Goal: Task Accomplishment & Management: Complete application form

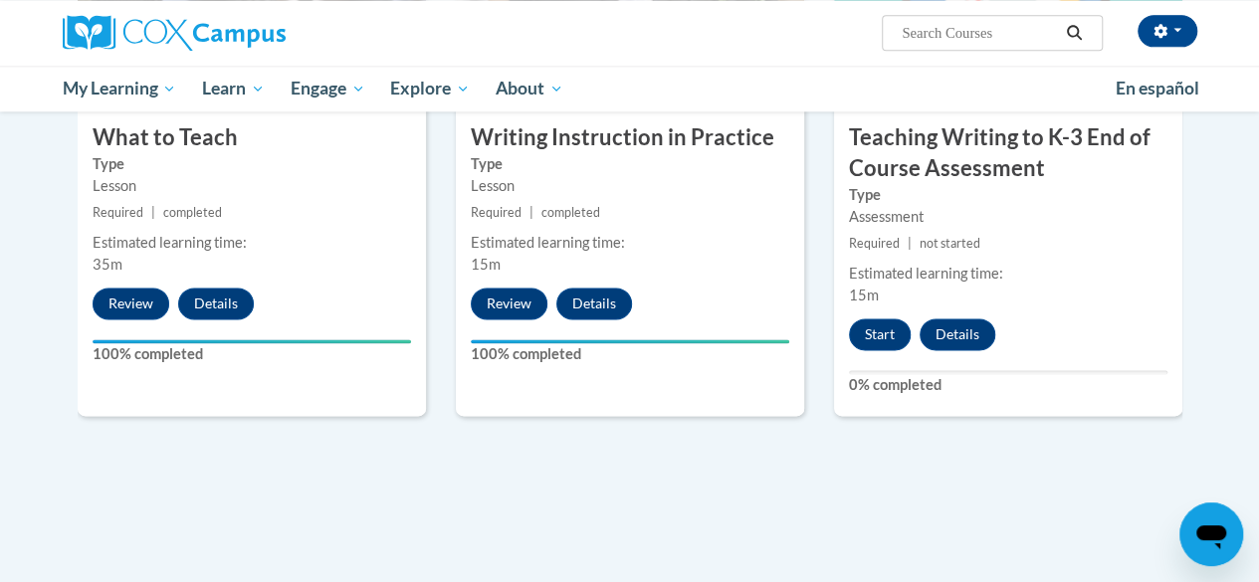
scroll to position [1165, 0]
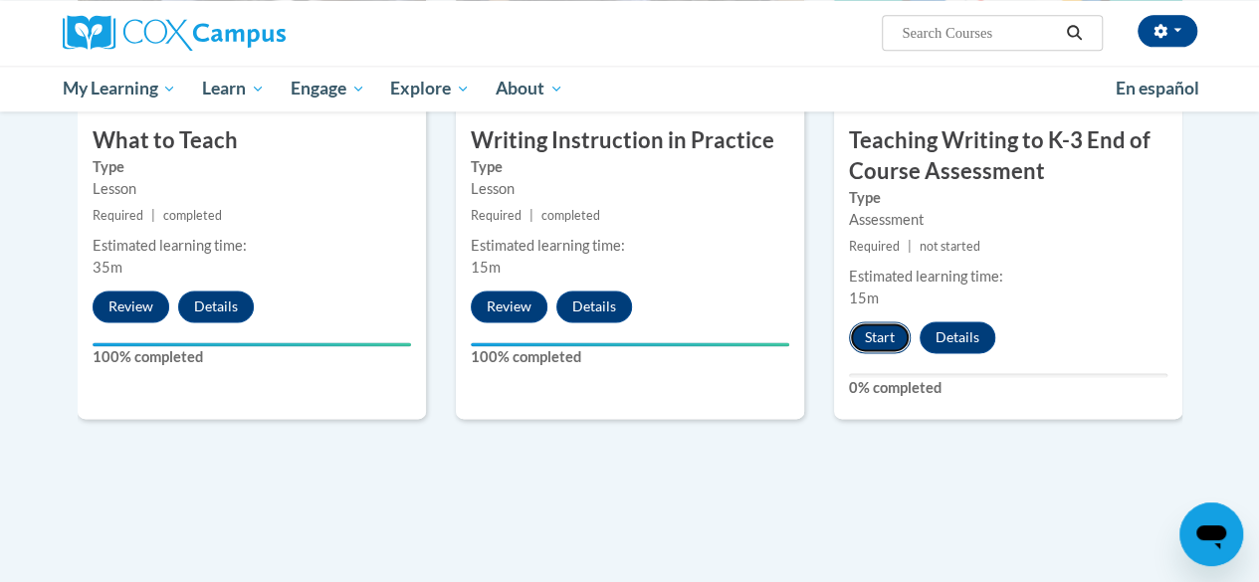
click at [878, 330] on button "Start" at bounding box center [880, 338] width 62 height 32
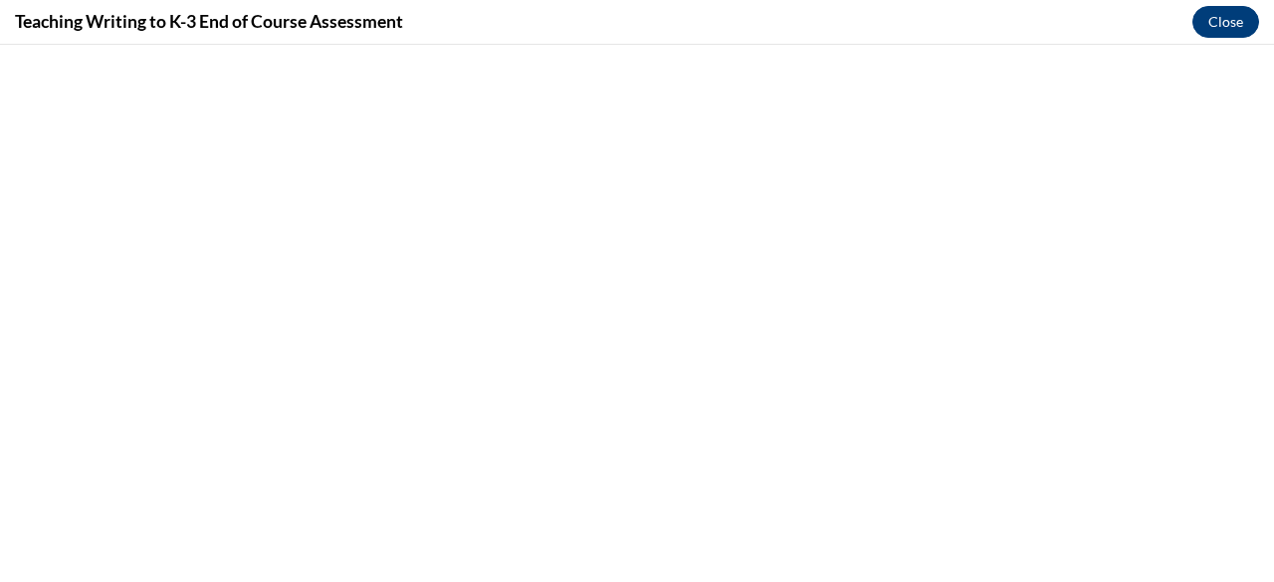
click at [1215, 24] on button "Close" at bounding box center [1226, 22] width 67 height 32
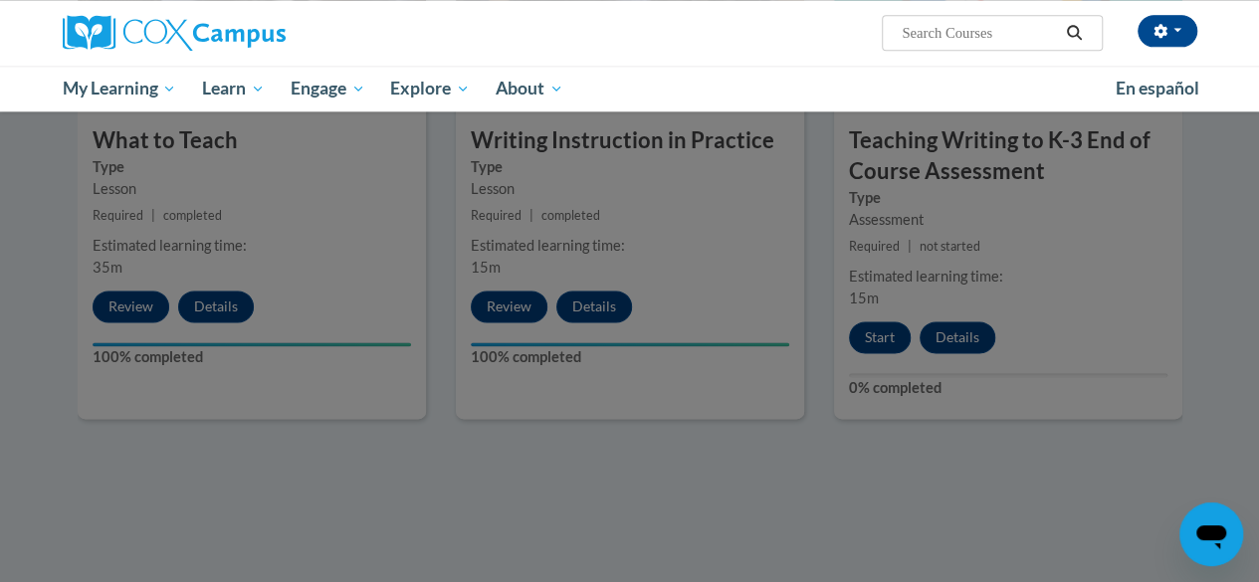
click at [869, 335] on div at bounding box center [629, 291] width 1259 height 582
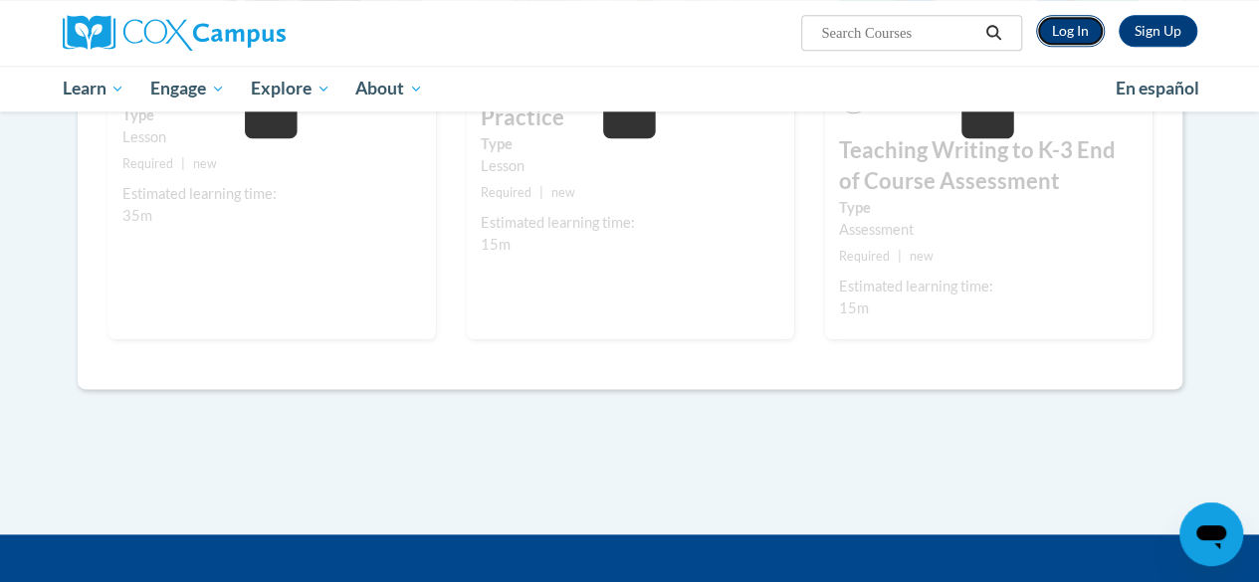
click at [1069, 31] on link "Log In" at bounding box center [1070, 31] width 69 height 32
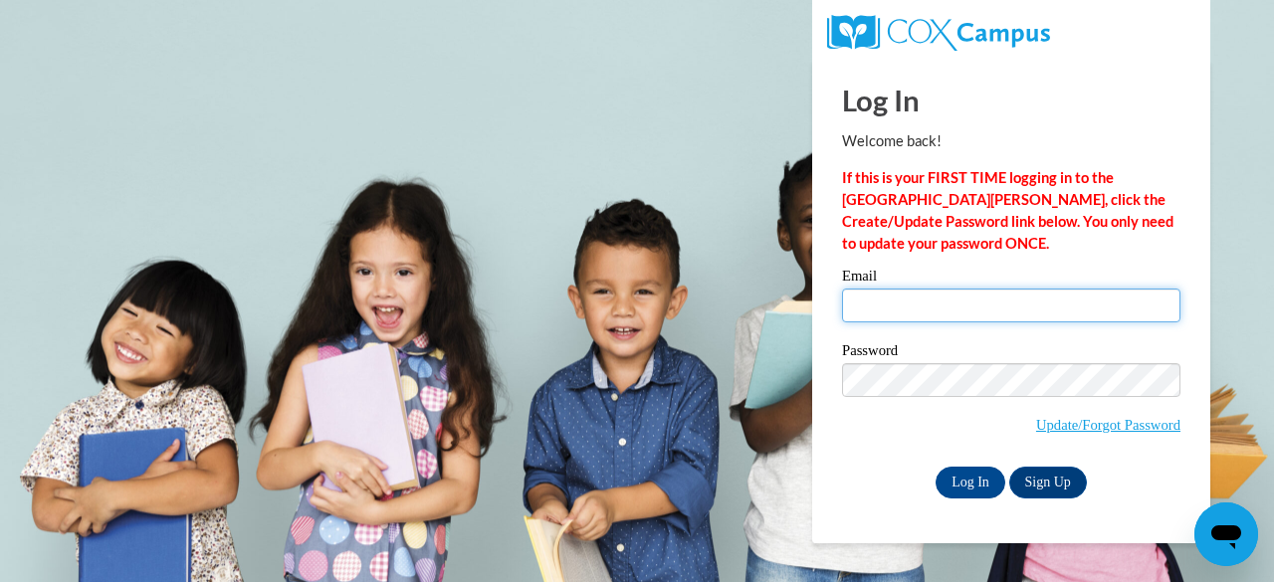
click at [868, 305] on input "Email" at bounding box center [1011, 306] width 338 height 34
type input "jakedepps@gmail.com"
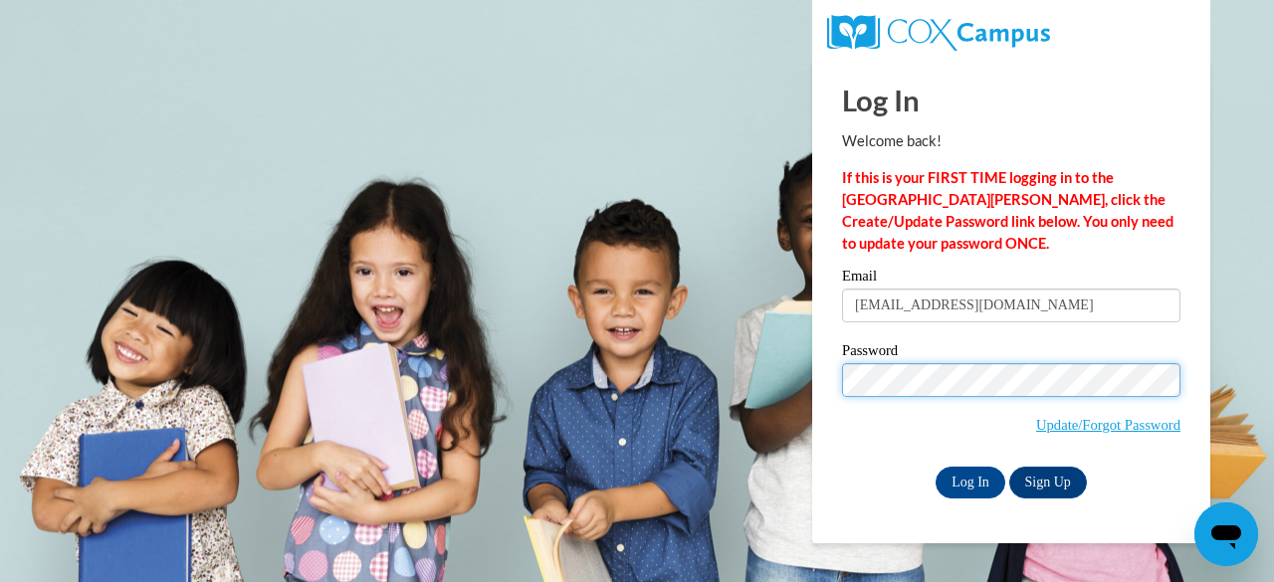
click at [936, 467] on input "Log In" at bounding box center [971, 483] width 70 height 32
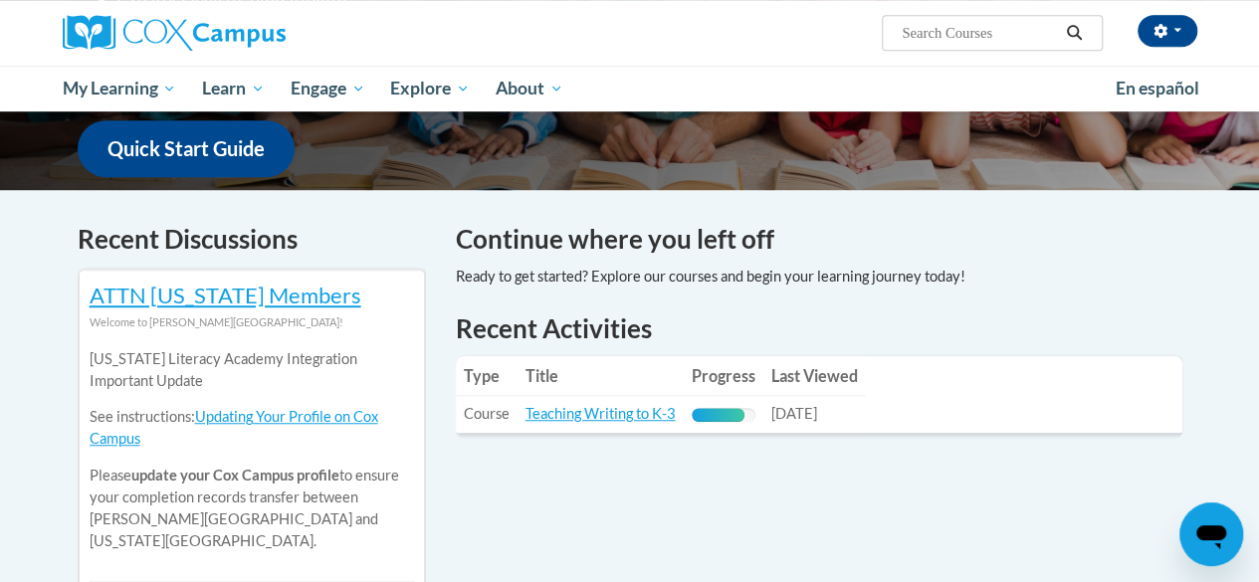
scroll to position [534, 0]
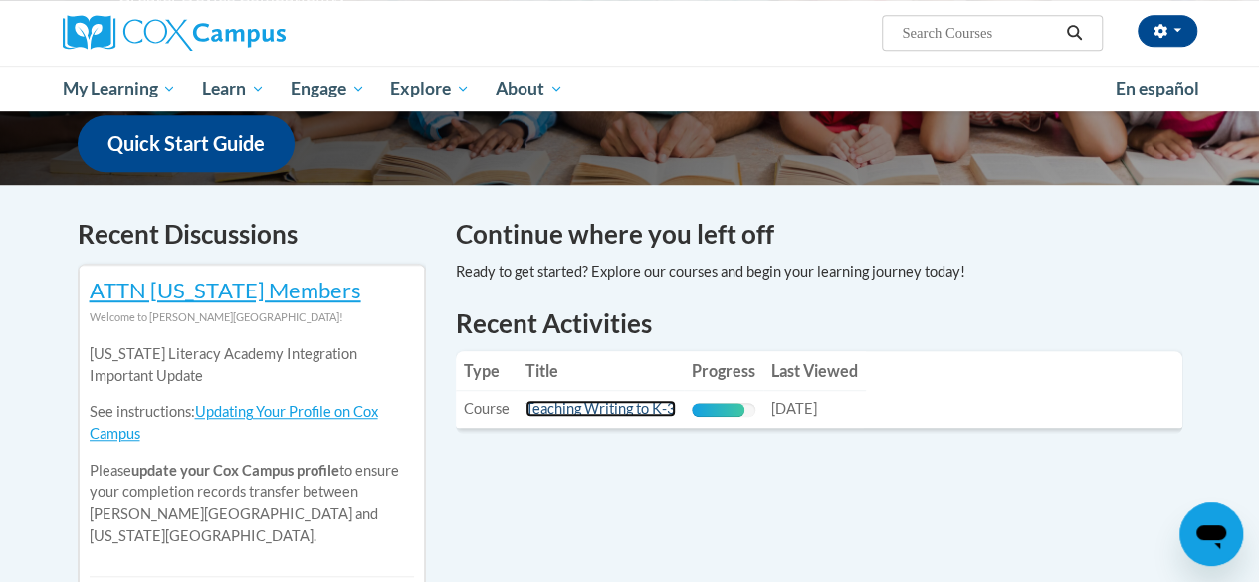
click at [615, 400] on link "Teaching Writing to K-3" at bounding box center [601, 408] width 150 height 17
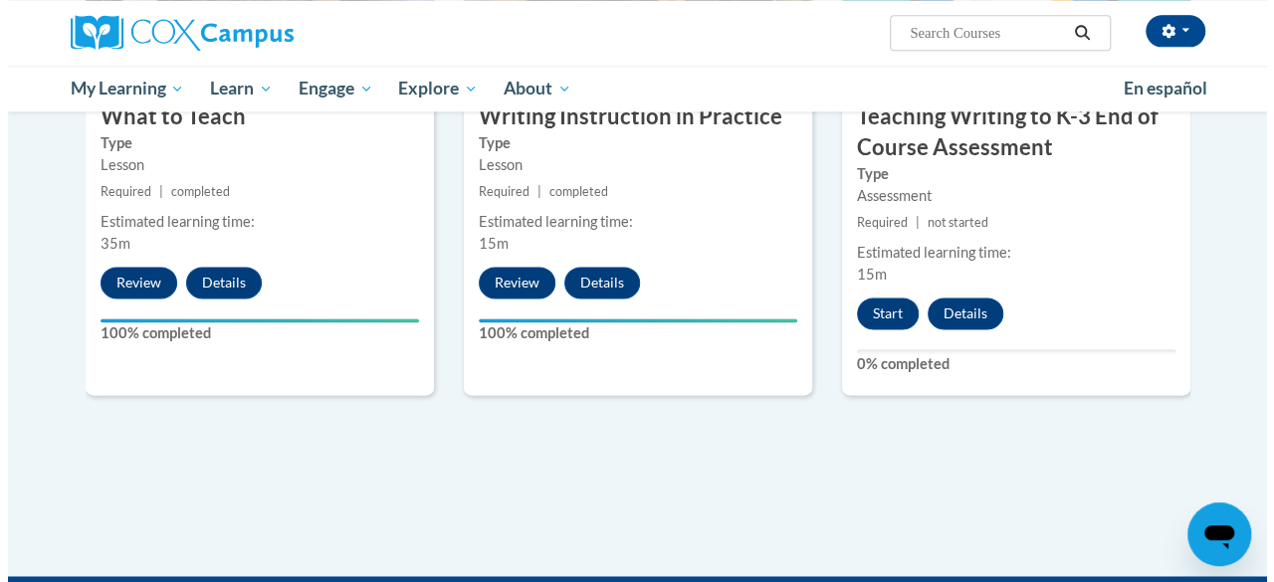
scroll to position [1190, 0]
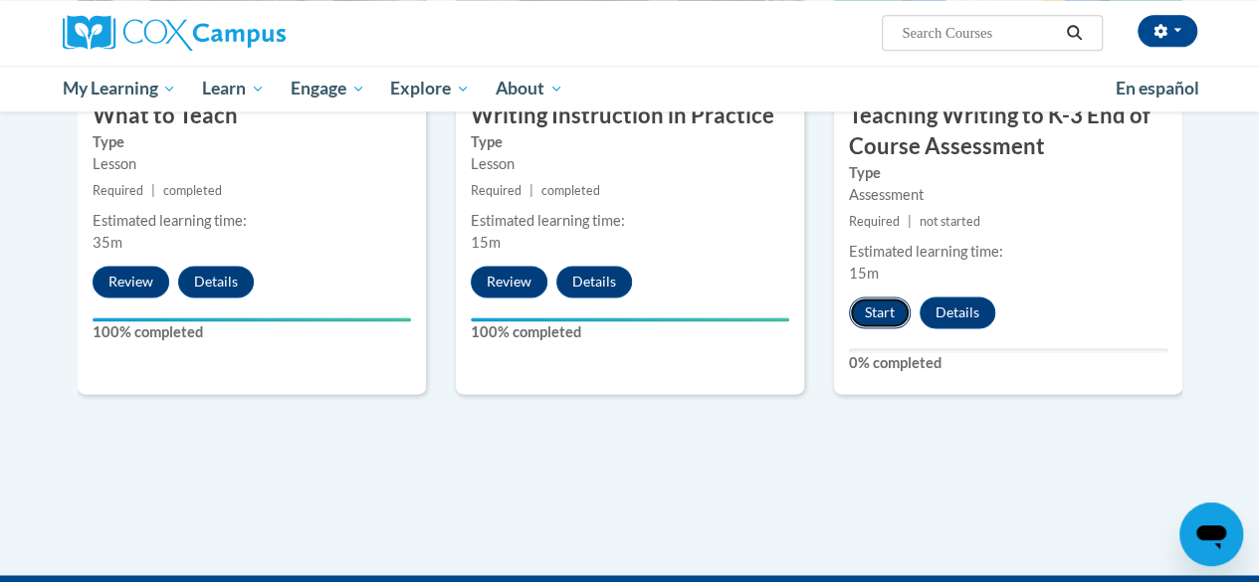
click at [884, 308] on button "Start" at bounding box center [880, 313] width 62 height 32
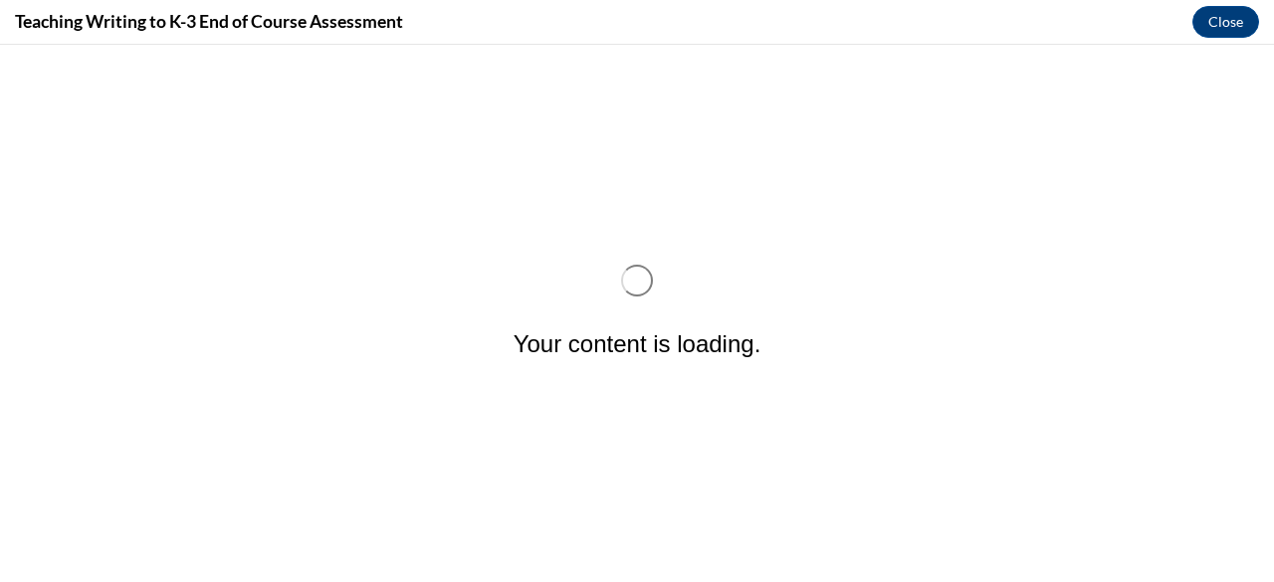
scroll to position [0, 0]
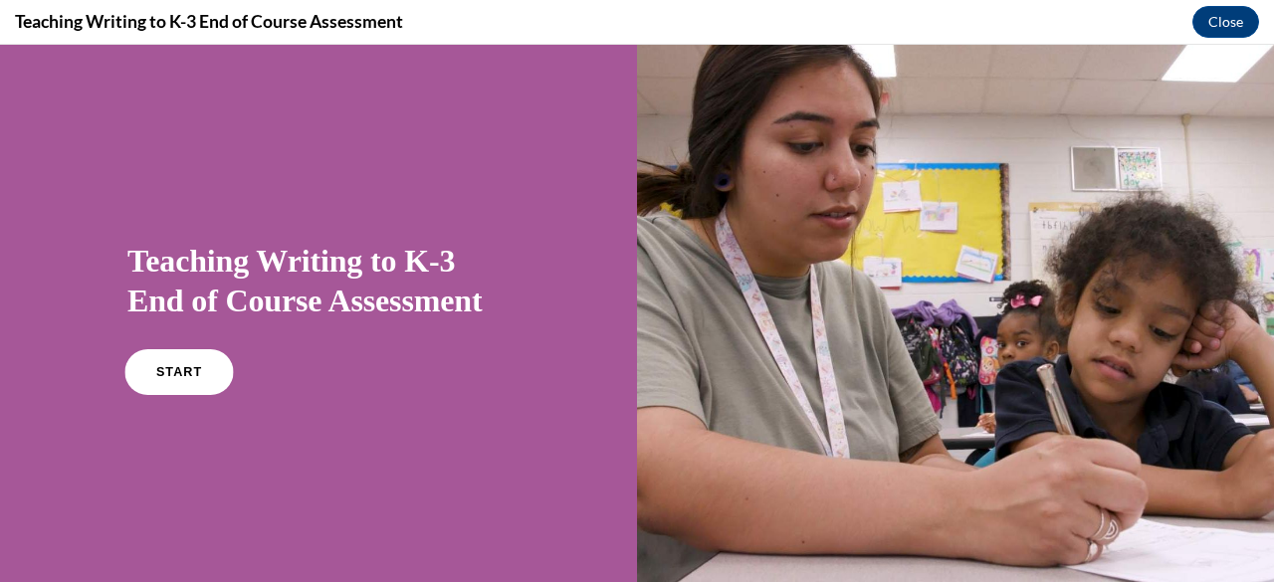
click at [187, 365] on link "START" at bounding box center [178, 372] width 109 height 46
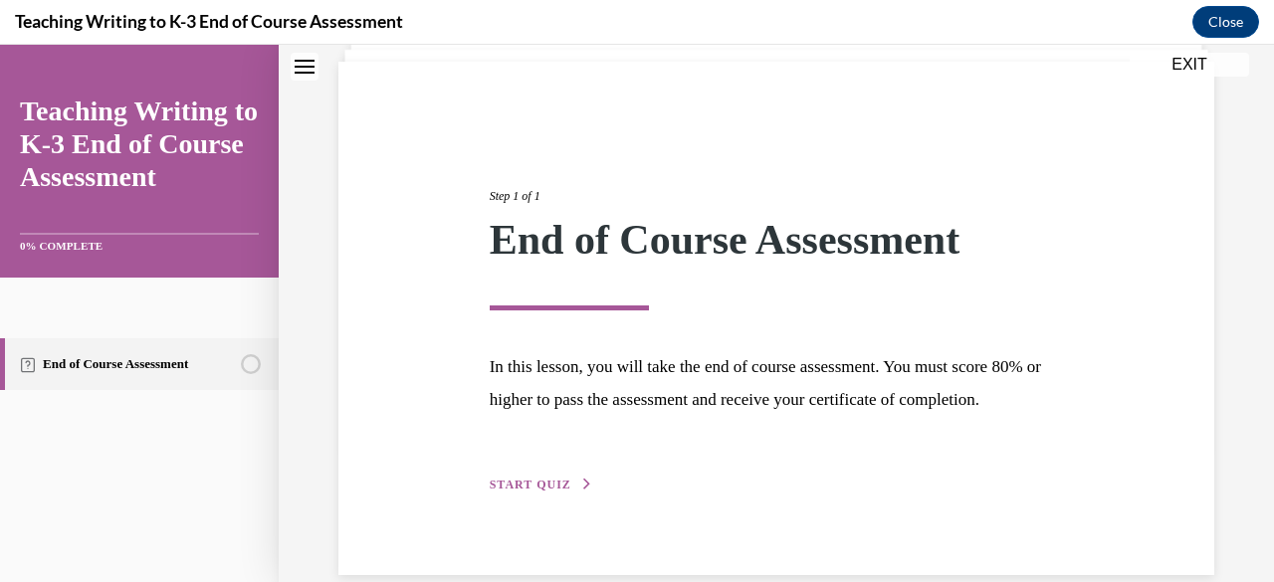
scroll to position [199, 0]
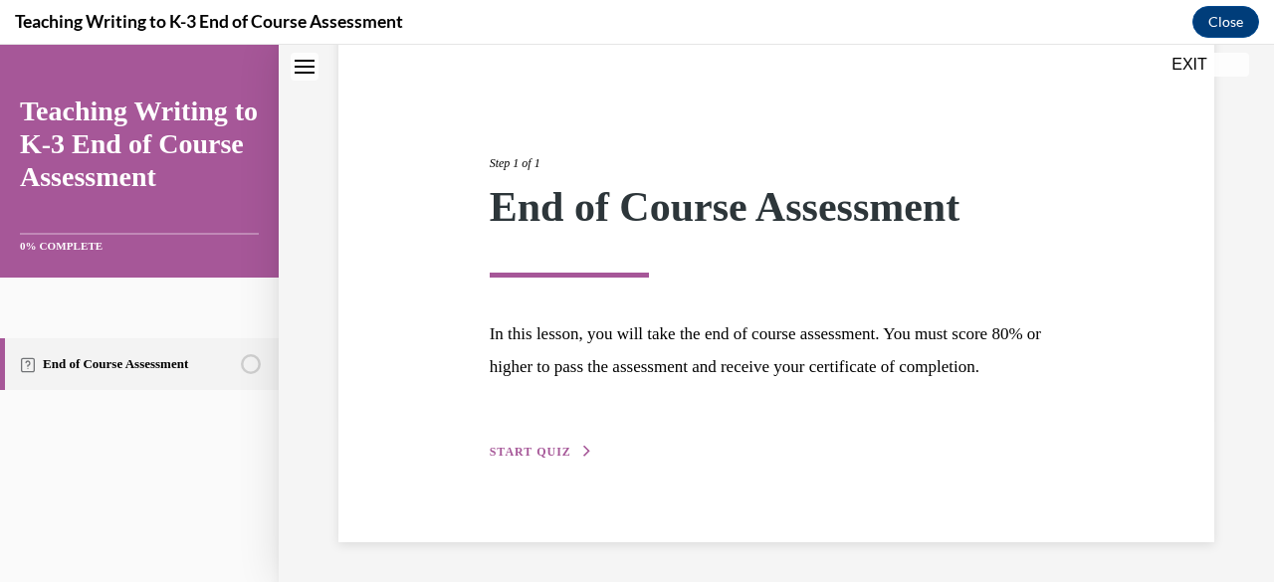
click at [518, 446] on button "START QUIZ" at bounding box center [542, 452] width 104 height 18
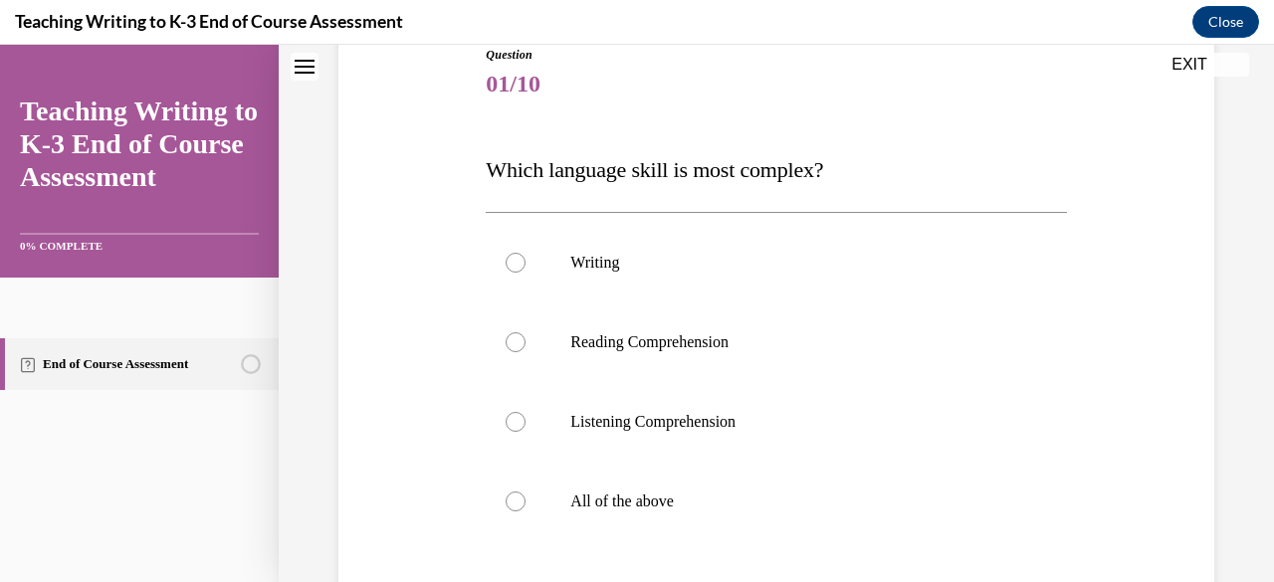
scroll to position [231, 0]
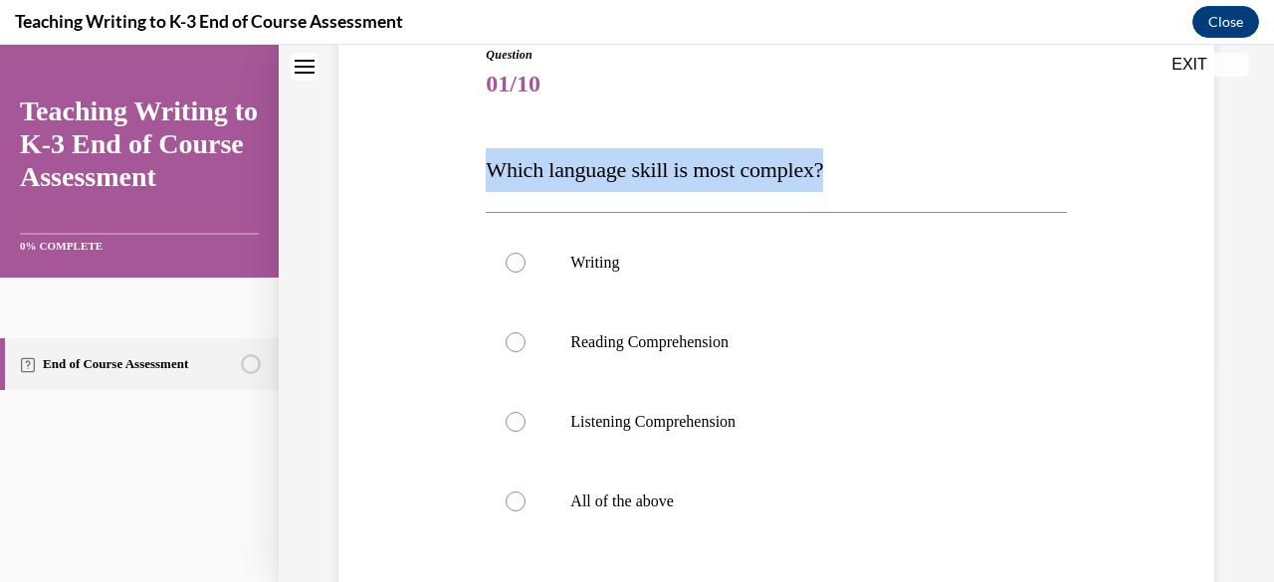
drag, startPoint x: 860, startPoint y: 172, endPoint x: 448, endPoint y: 184, distance: 412.3
click at [448, 184] on div "Question 01/10 Which language skill is most complex? Writing Reading Comprehens…" at bounding box center [777, 387] width 886 height 802
copy span "Which language skill is most complex?"
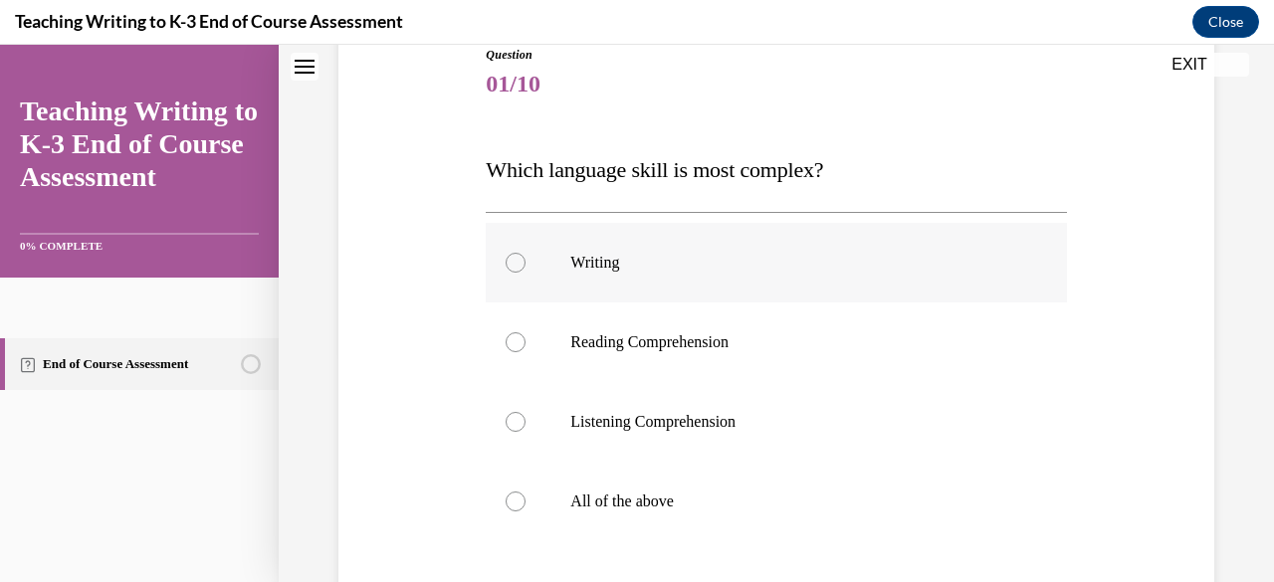
click at [520, 262] on div at bounding box center [516, 263] width 20 height 20
click at [520, 262] on input "Writing" at bounding box center [516, 263] width 20 height 20
radio input "true"
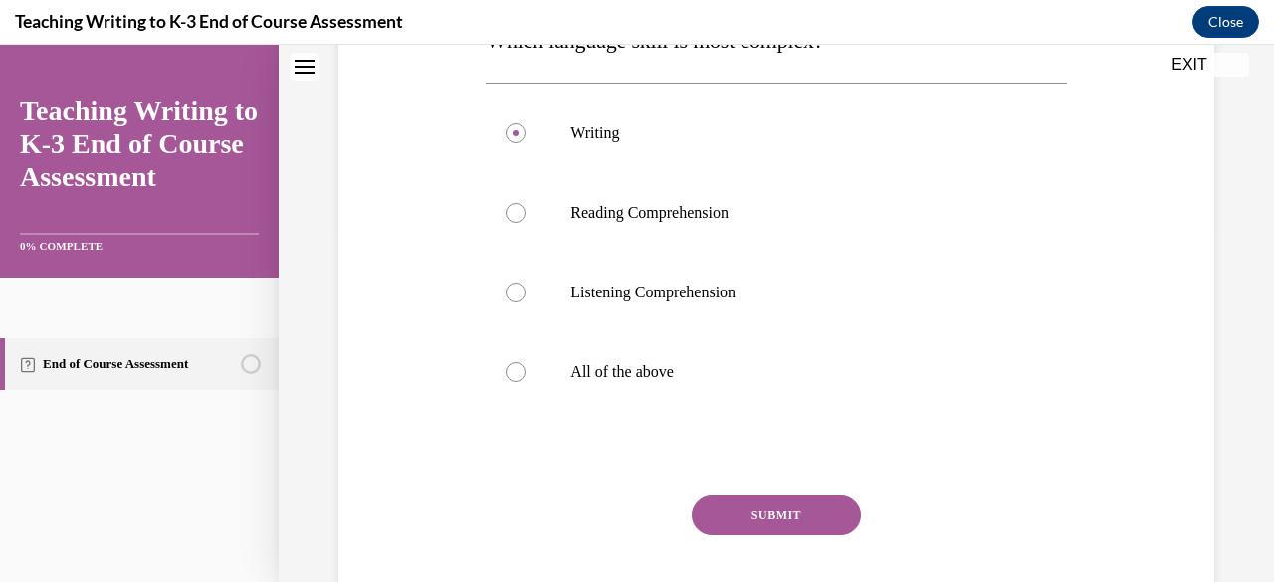
click at [805, 522] on button "SUBMIT" at bounding box center [776, 516] width 169 height 40
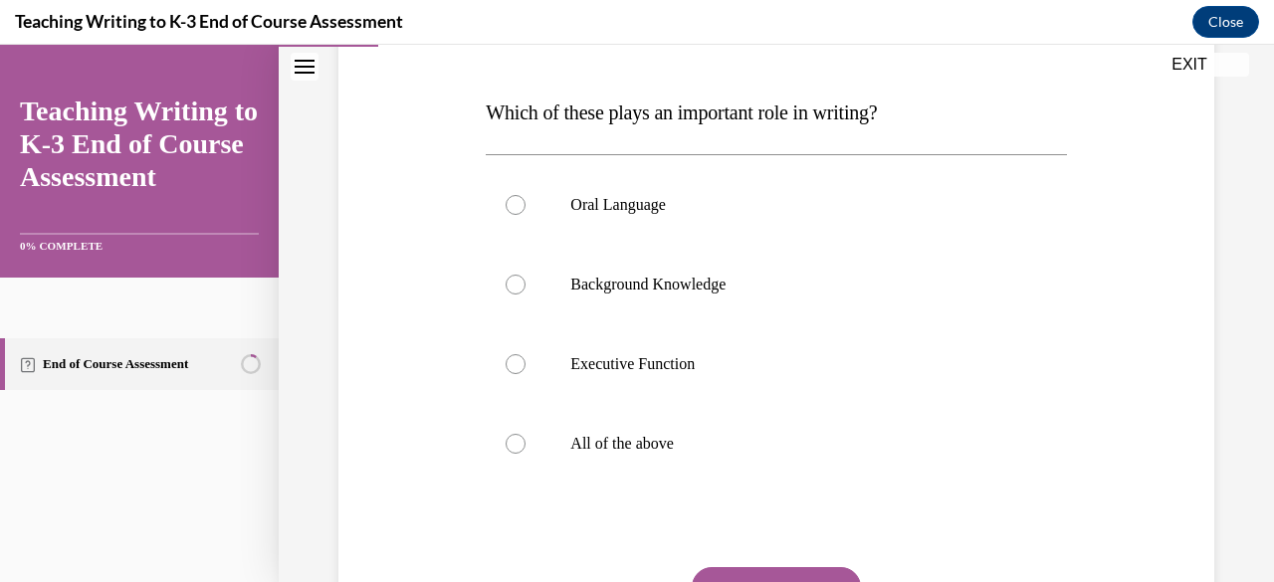
scroll to position [311, 0]
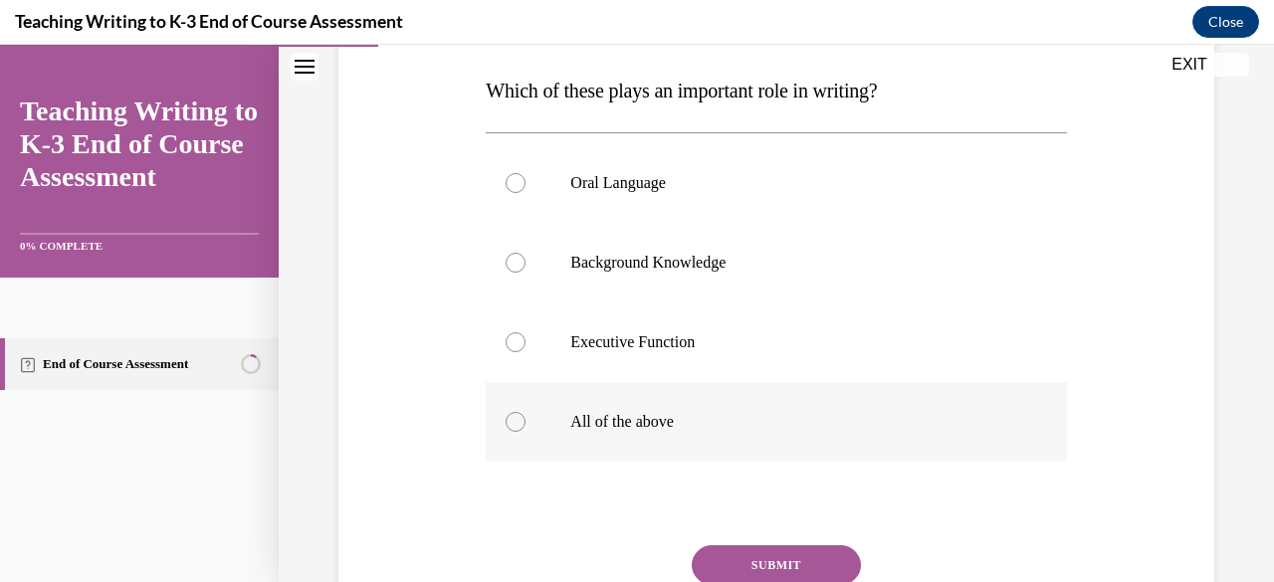
click at [512, 419] on div at bounding box center [516, 422] width 20 height 20
click at [512, 419] on input "All of the above" at bounding box center [516, 422] width 20 height 20
radio input "true"
click at [752, 557] on button "SUBMIT" at bounding box center [776, 566] width 169 height 40
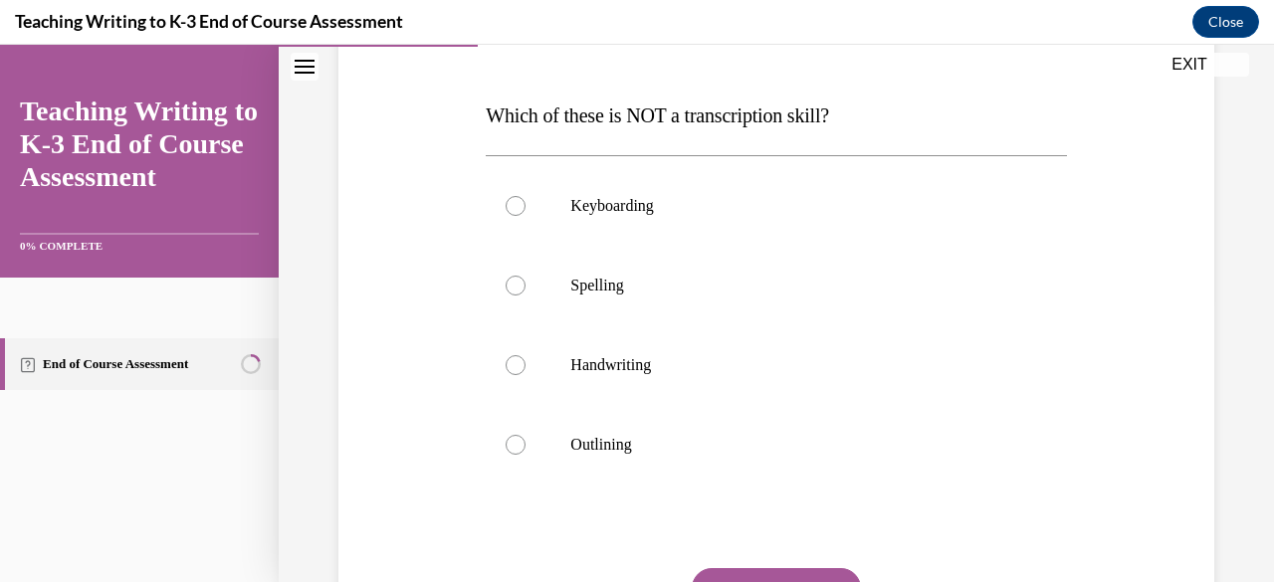
scroll to position [301, 0]
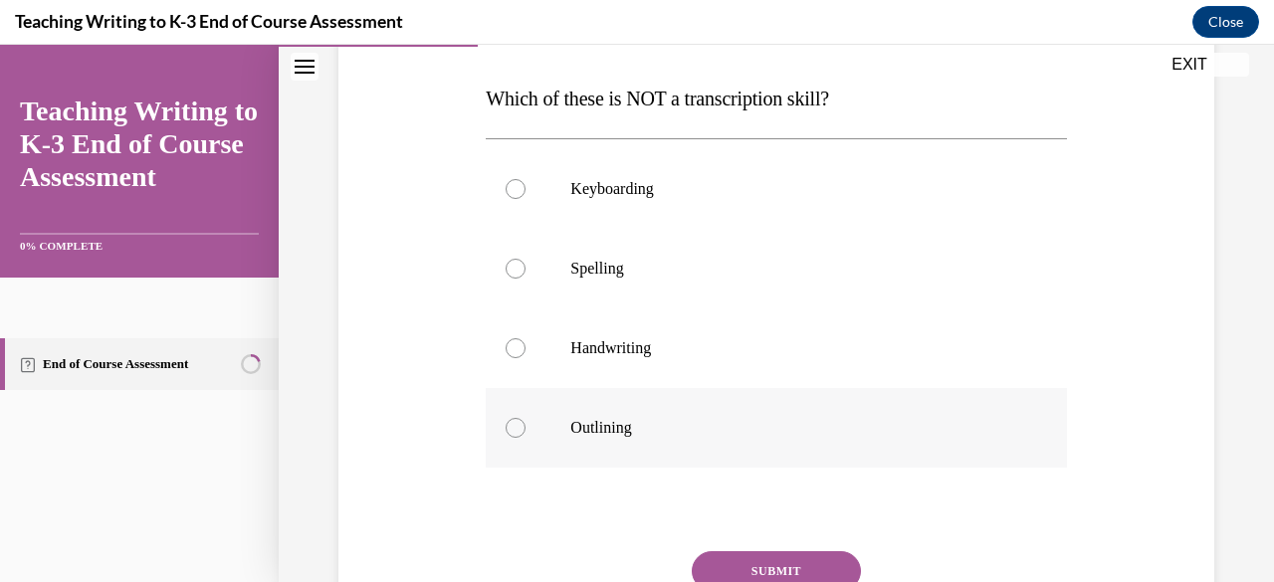
click at [587, 428] on p "Outlining" at bounding box center [793, 428] width 446 height 20
click at [526, 428] on input "Outlining" at bounding box center [516, 428] width 20 height 20
radio input "true"
click at [747, 561] on button "SUBMIT" at bounding box center [776, 572] width 169 height 40
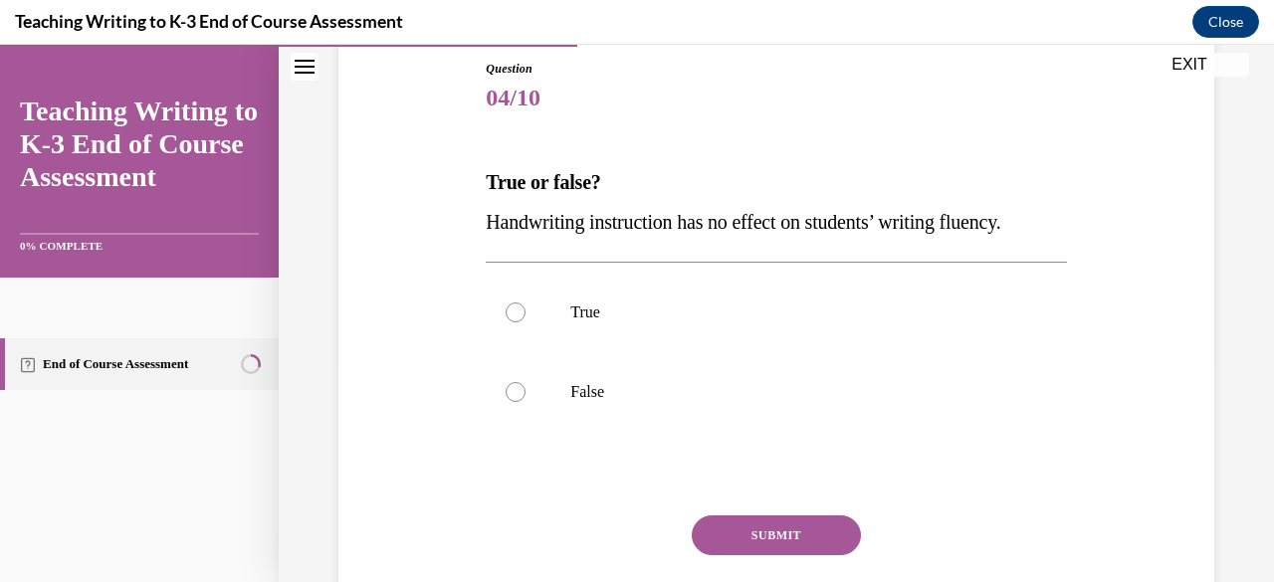
scroll to position [220, 0]
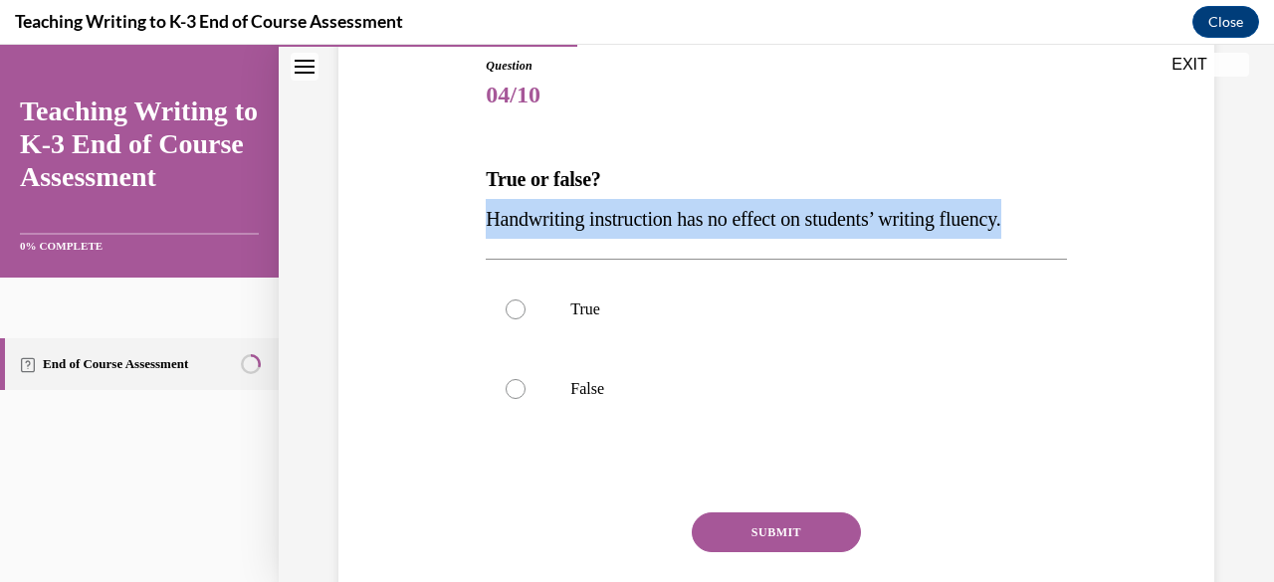
drag, startPoint x: 1057, startPoint y: 214, endPoint x: 433, endPoint y: 223, distance: 624.3
click at [433, 223] on div "Question 04/10 True or false? Handwriting instruction has no effect on students…" at bounding box center [777, 336] width 886 height 679
copy span "Handwriting instruction has no effect on students’ writing fluency."
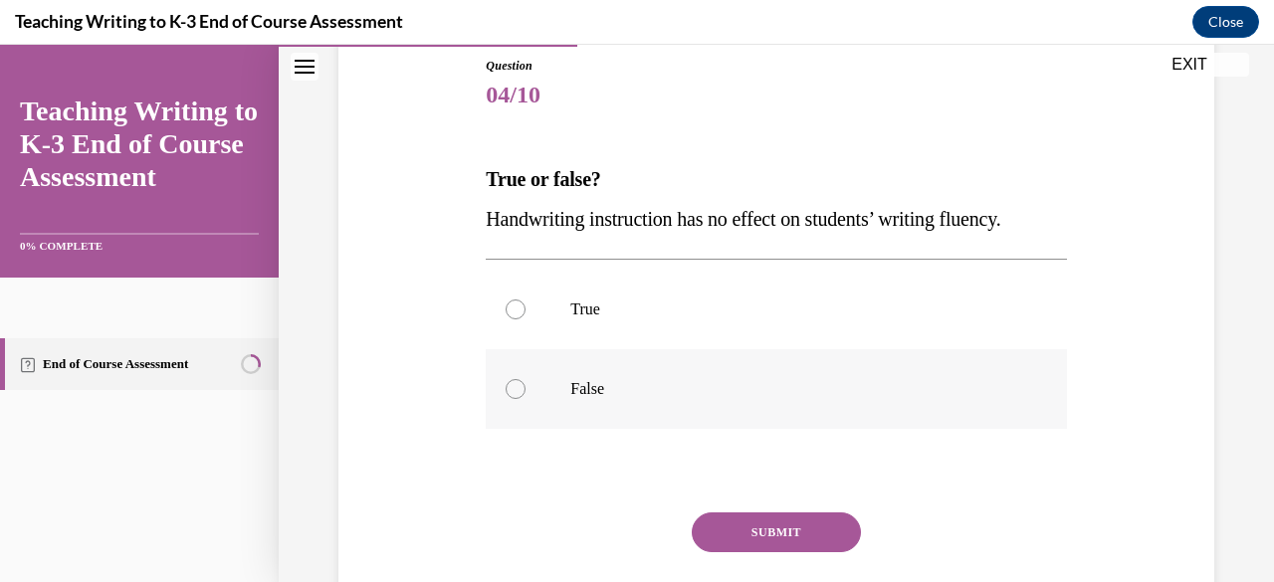
click at [520, 388] on div at bounding box center [516, 389] width 20 height 20
click at [520, 388] on input "False" at bounding box center [516, 389] width 20 height 20
radio input "true"
click at [739, 526] on button "SUBMIT" at bounding box center [776, 533] width 169 height 40
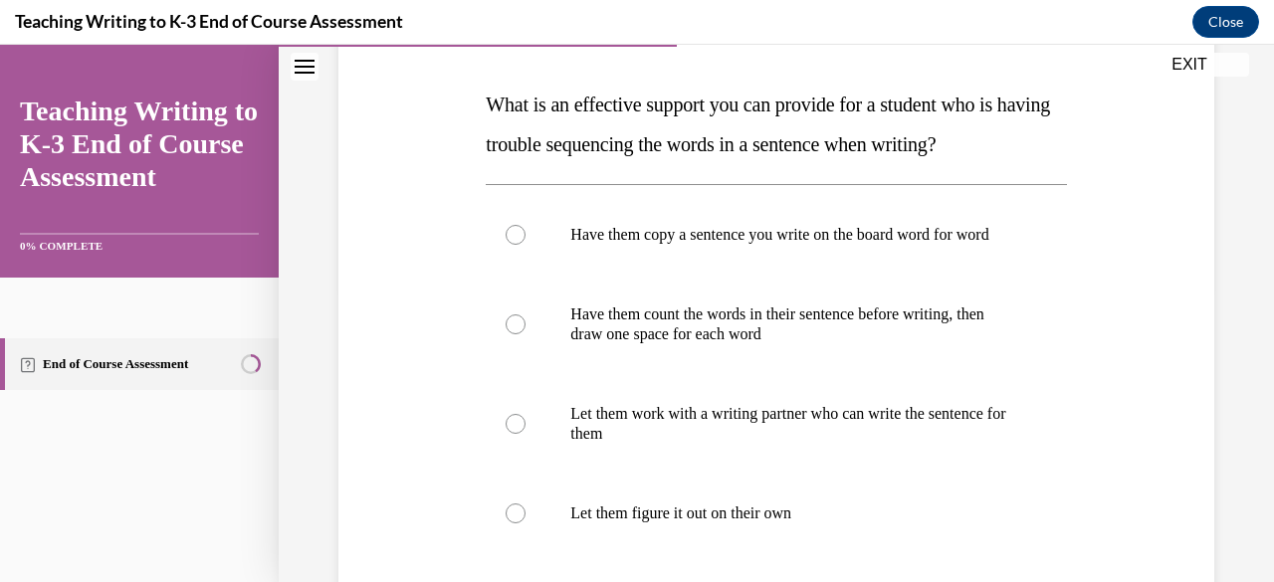
scroll to position [292, 0]
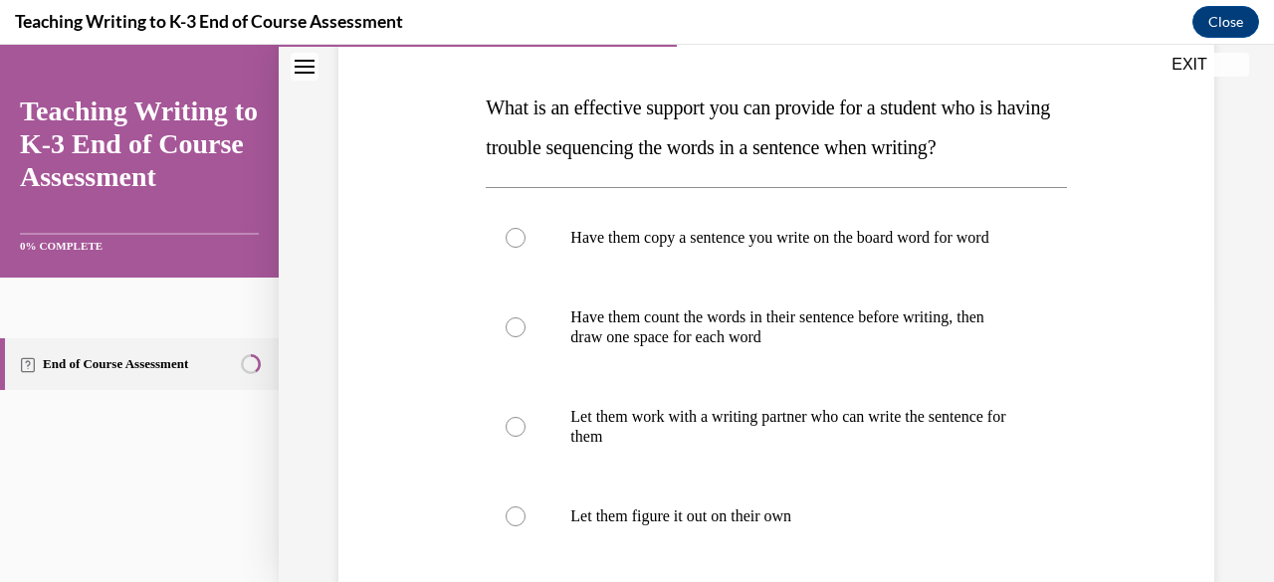
drag, startPoint x: 1051, startPoint y: 144, endPoint x: 436, endPoint y: 102, distance: 616.8
click at [436, 102] on div "Question 05/10 What is an effective support you can provide for a student who i…" at bounding box center [777, 364] width 886 height 878
copy span "What is an effective support you can provide for a student who is having troubl…"
click at [411, 215] on div "Question 05/10 What is an effective support you can provide for a student who i…" at bounding box center [777, 364] width 886 height 878
click at [518, 338] on div at bounding box center [516, 328] width 20 height 20
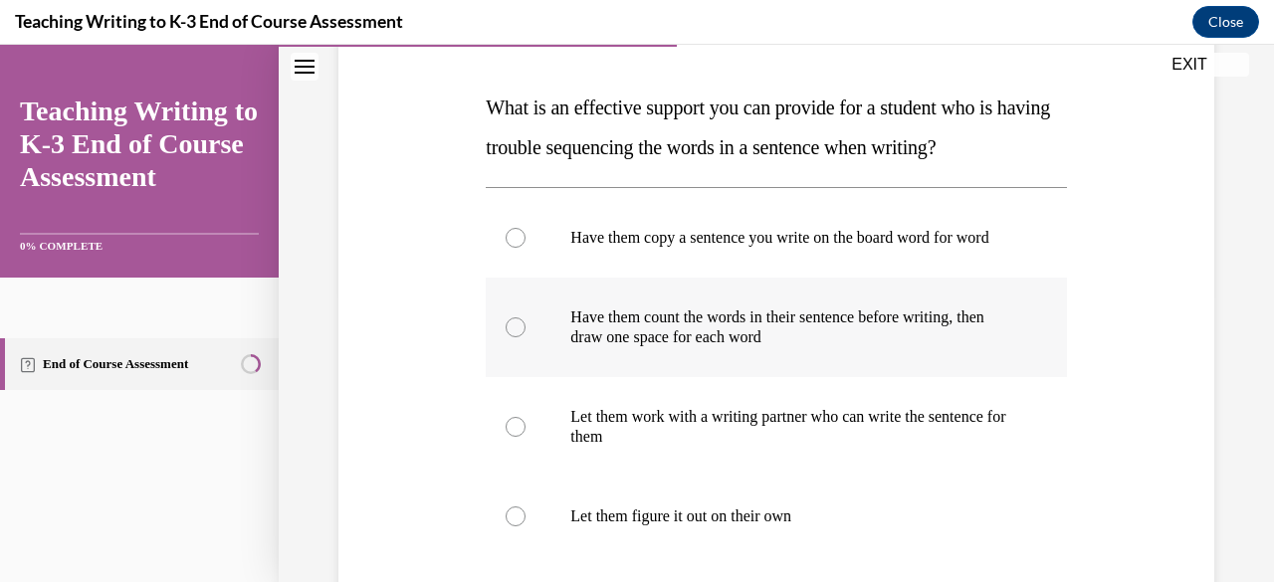
click at [518, 338] on input "Have them count the words in their sentence before writing, then draw one space…" at bounding box center [516, 328] width 20 height 20
radio input "true"
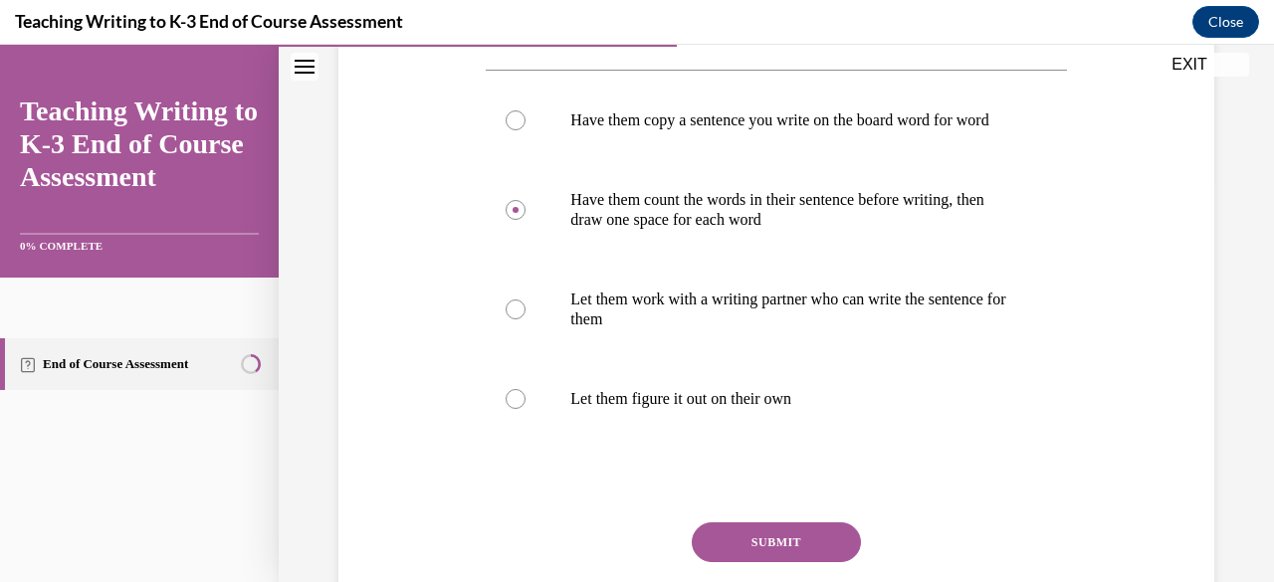
click at [799, 559] on button "SUBMIT" at bounding box center [776, 543] width 169 height 40
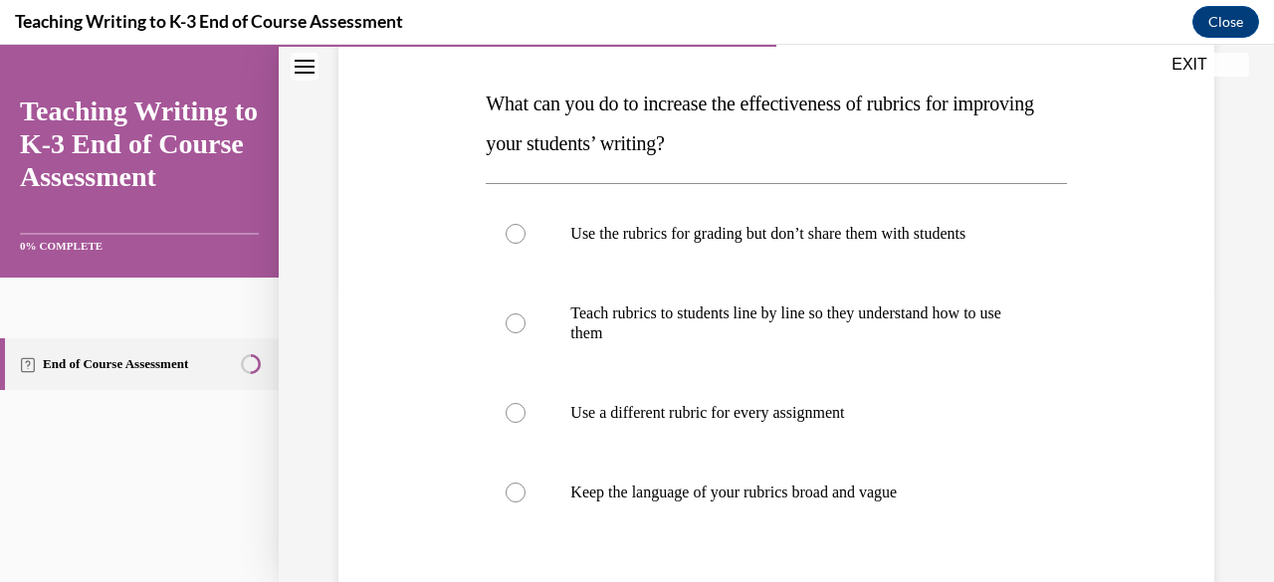
scroll to position [293, 0]
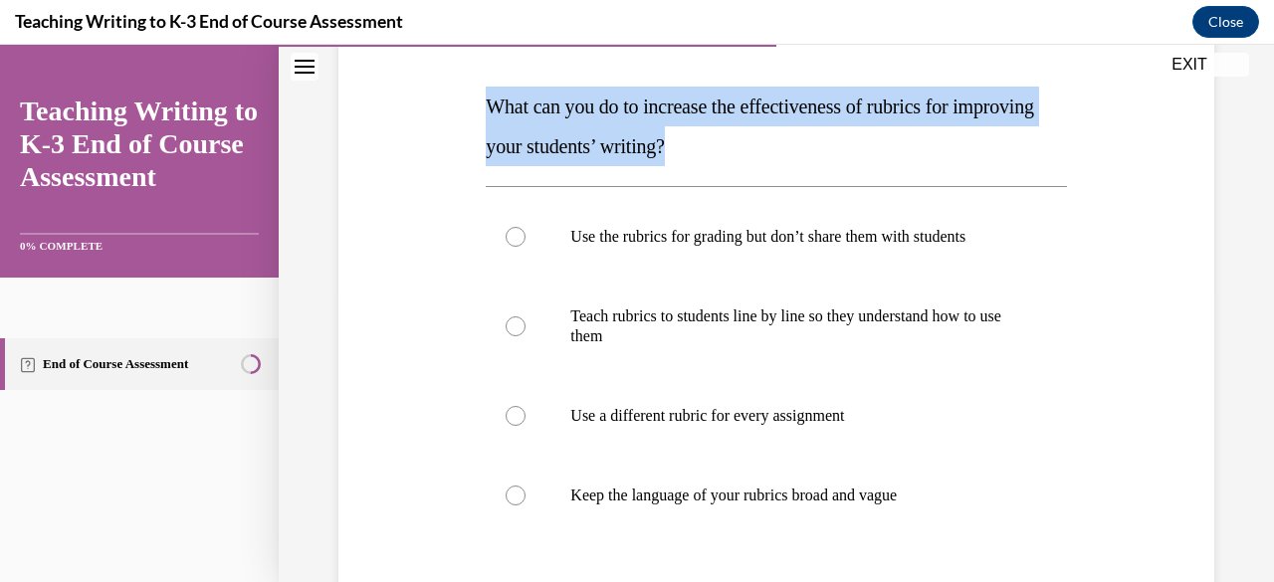
drag, startPoint x: 788, startPoint y: 144, endPoint x: 438, endPoint y: 106, distance: 352.6
click at [438, 106] on div "Question 06/10 What can you do to increase the effectiveness of rubrics for imp…" at bounding box center [777, 353] width 886 height 858
copy span "What can you do to increase the effectiveness of rubrics for improving your stu…"
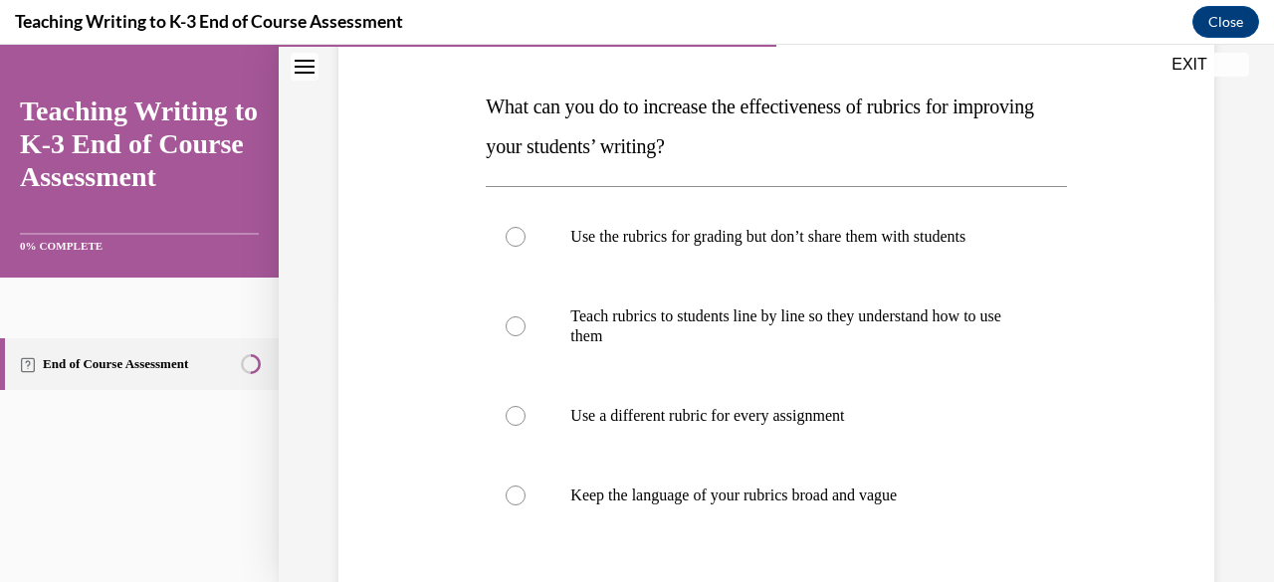
click at [410, 258] on div "Question 06/10 What can you do to increase the effectiveness of rubrics for imp…" at bounding box center [777, 353] width 886 height 858
click at [512, 330] on div at bounding box center [516, 327] width 20 height 20
click at [512, 330] on input "Teach rubrics to students line by line so they understand how to use them" at bounding box center [516, 327] width 20 height 20
radio input "true"
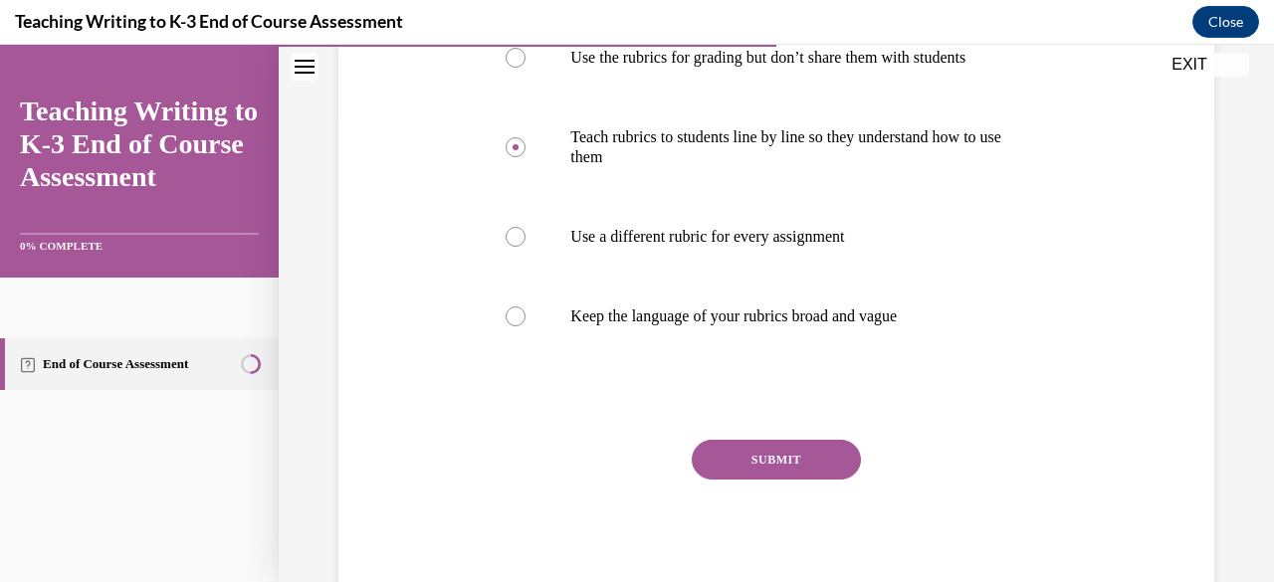
click at [796, 462] on button "SUBMIT" at bounding box center [776, 460] width 169 height 40
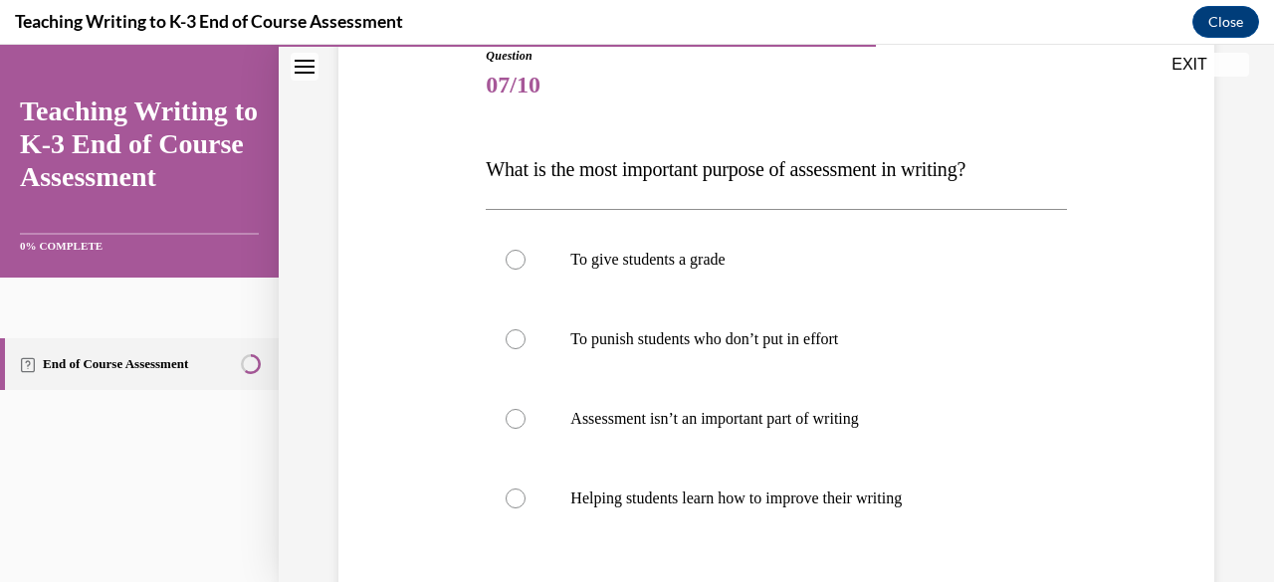
scroll to position [231, 0]
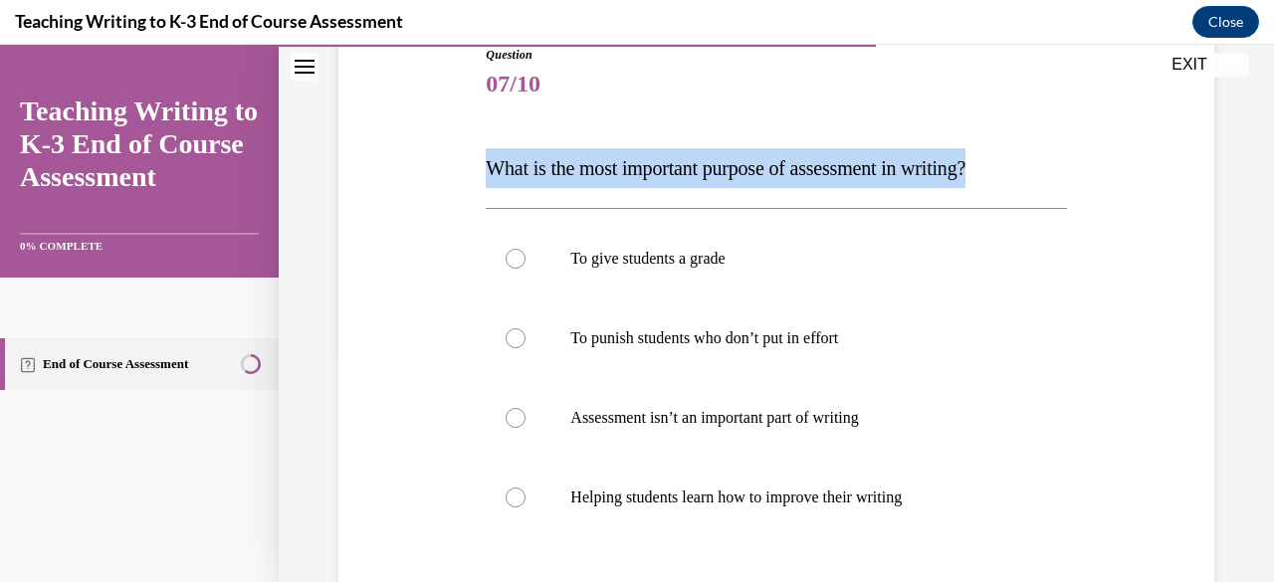
drag, startPoint x: 1023, startPoint y: 165, endPoint x: 426, endPoint y: 184, distance: 597.6
click at [426, 184] on div "Question 07/10 What is the most important purpose of assessment in writing? To …" at bounding box center [777, 385] width 886 height 798
copy span "What is the most important purpose of assessment in writing?"
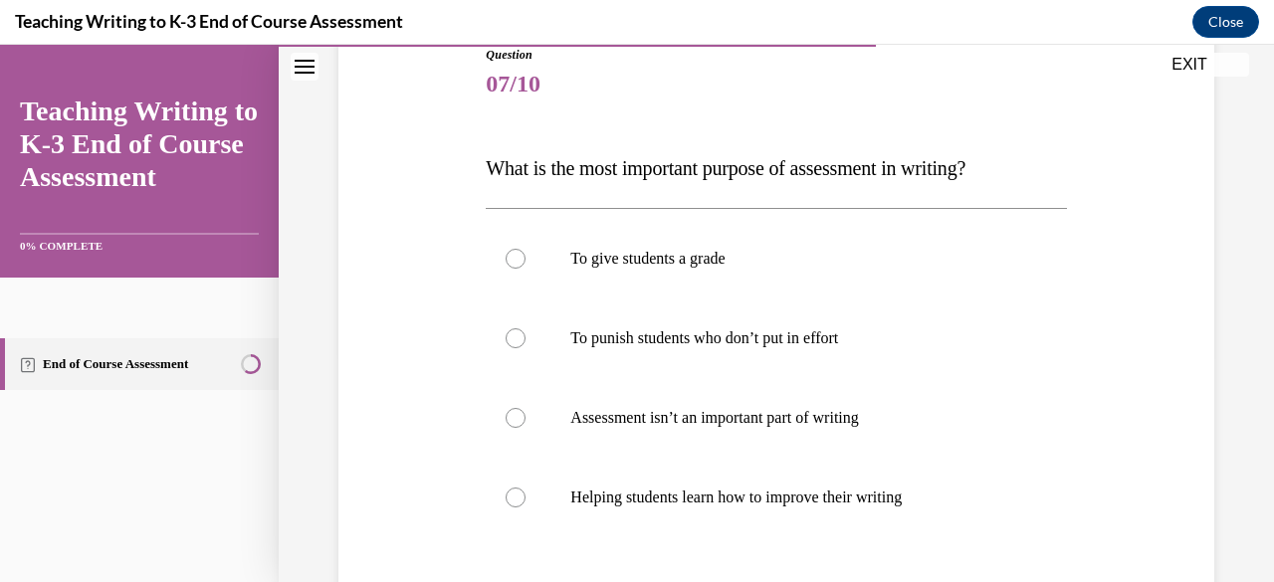
click at [392, 258] on div "Question 07/10 What is the most important purpose of assessment in writing? To …" at bounding box center [777, 385] width 886 height 798
click at [655, 498] on p "Helping students learn how to improve their writing" at bounding box center [793, 498] width 446 height 20
click at [526, 498] on input "Helping students learn how to improve their writing" at bounding box center [516, 498] width 20 height 20
radio input "true"
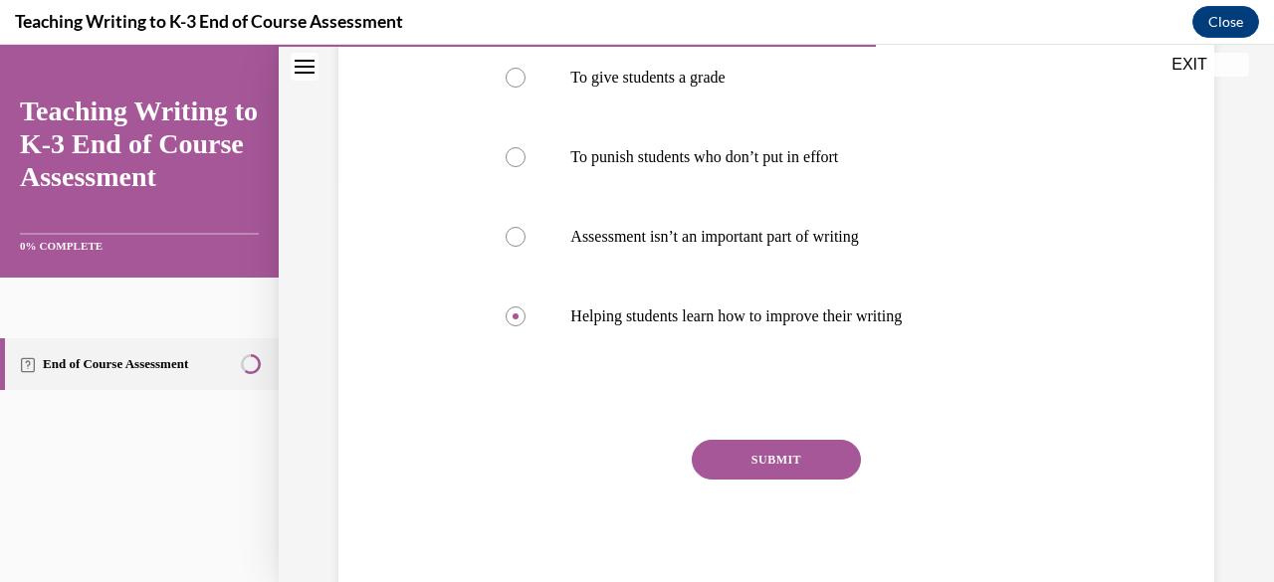
click at [786, 472] on button "SUBMIT" at bounding box center [776, 460] width 169 height 40
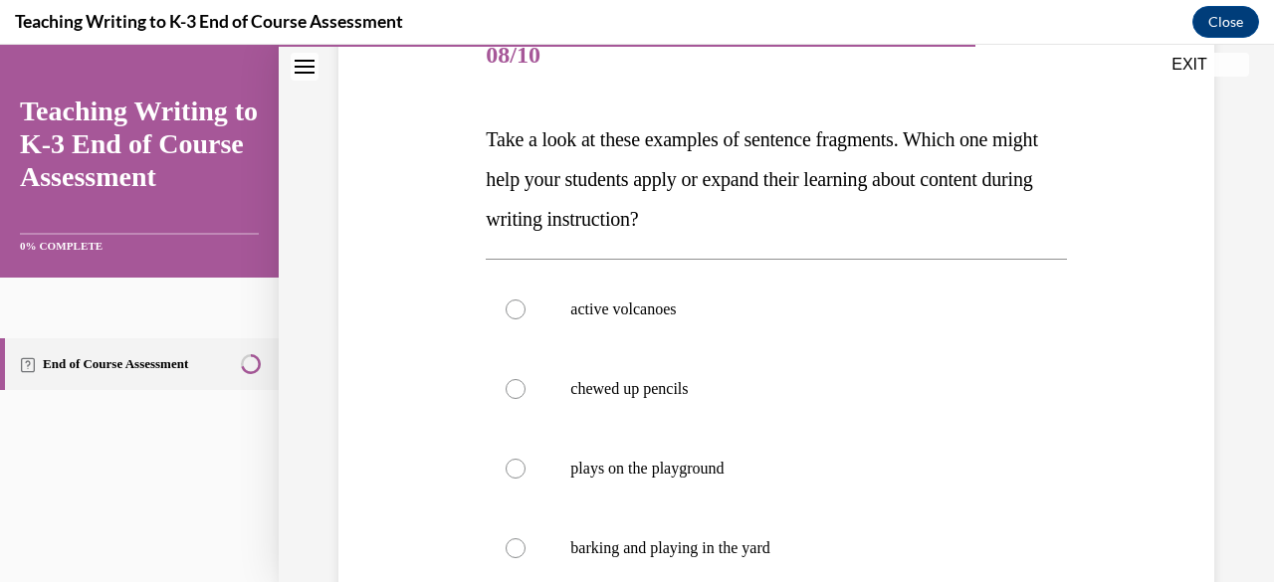
scroll to position [253, 0]
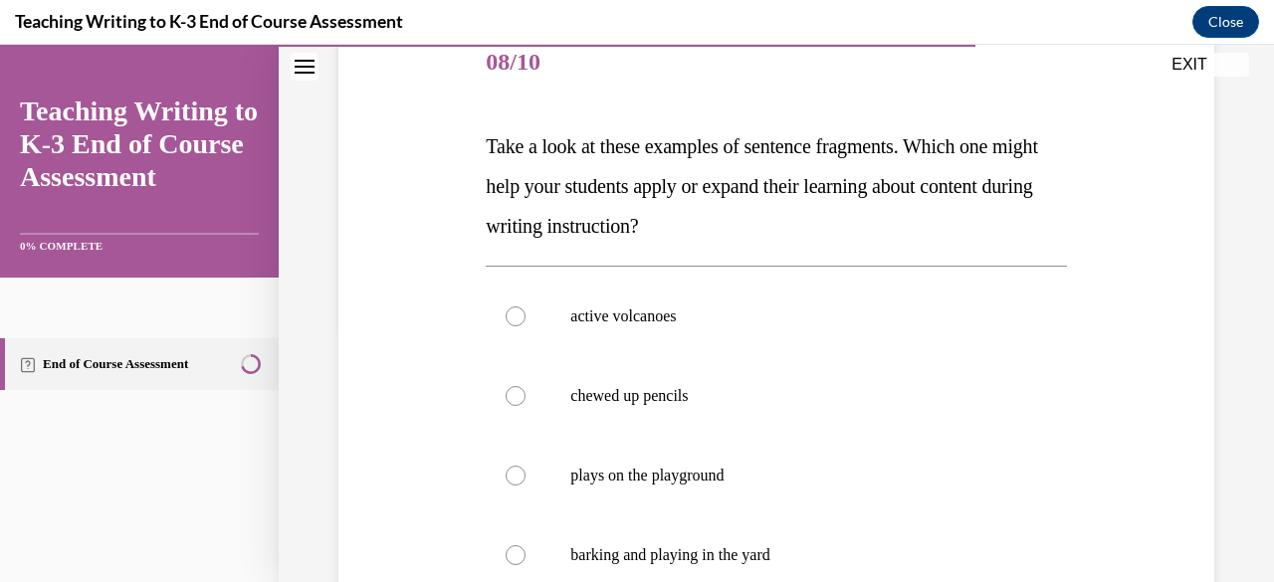
drag, startPoint x: 812, startPoint y: 226, endPoint x: 443, endPoint y: 149, distance: 377.2
click at [443, 149] on div "Question 08/10 Take a look at these examples of sentence fragments. Which one m…" at bounding box center [777, 403] width 886 height 878
copy span "Take a look at these examples of sentence fragments. Which one might help your …"
click at [361, 287] on div "Question 08/10 Take a look at these examples of sentence fragments. Which one m…" at bounding box center [777, 403] width 886 height 878
click at [506, 316] on div at bounding box center [516, 317] width 20 height 20
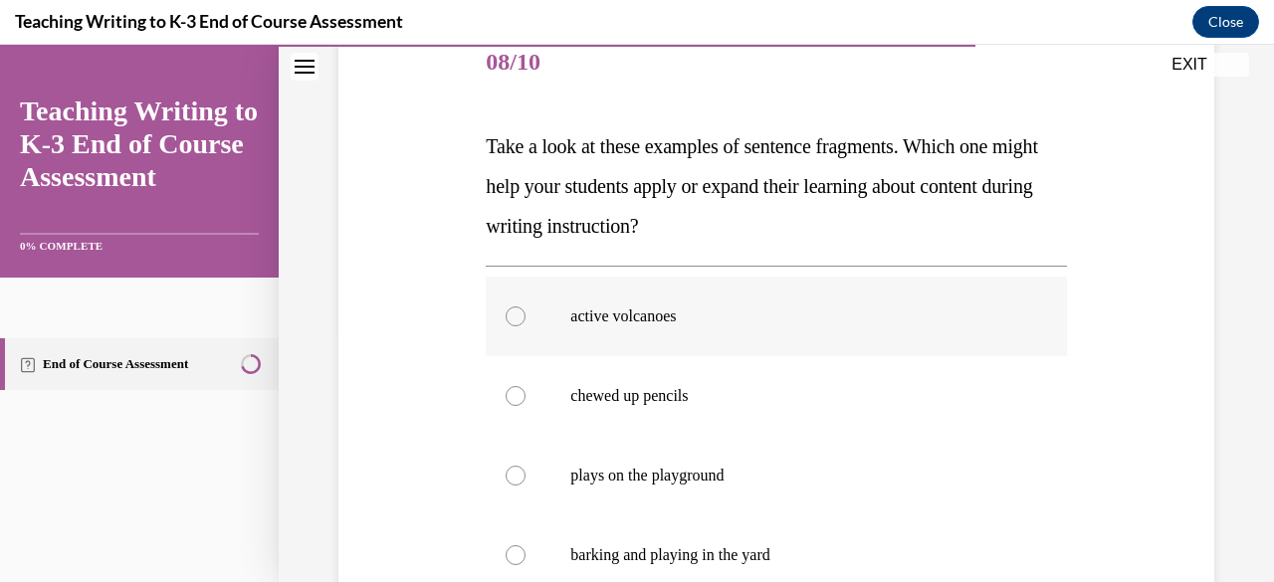
click at [506, 316] on input "active volcanoes" at bounding box center [516, 317] width 20 height 20
radio input "true"
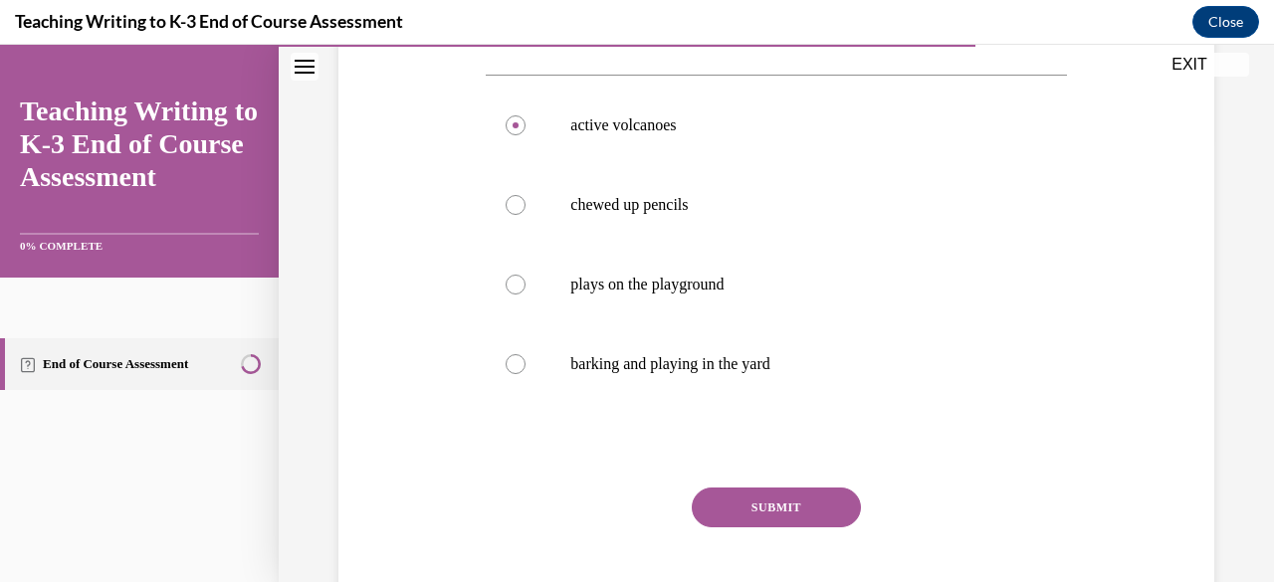
scroll to position [446, 0]
click at [806, 508] on button "SUBMIT" at bounding box center [776, 506] width 169 height 40
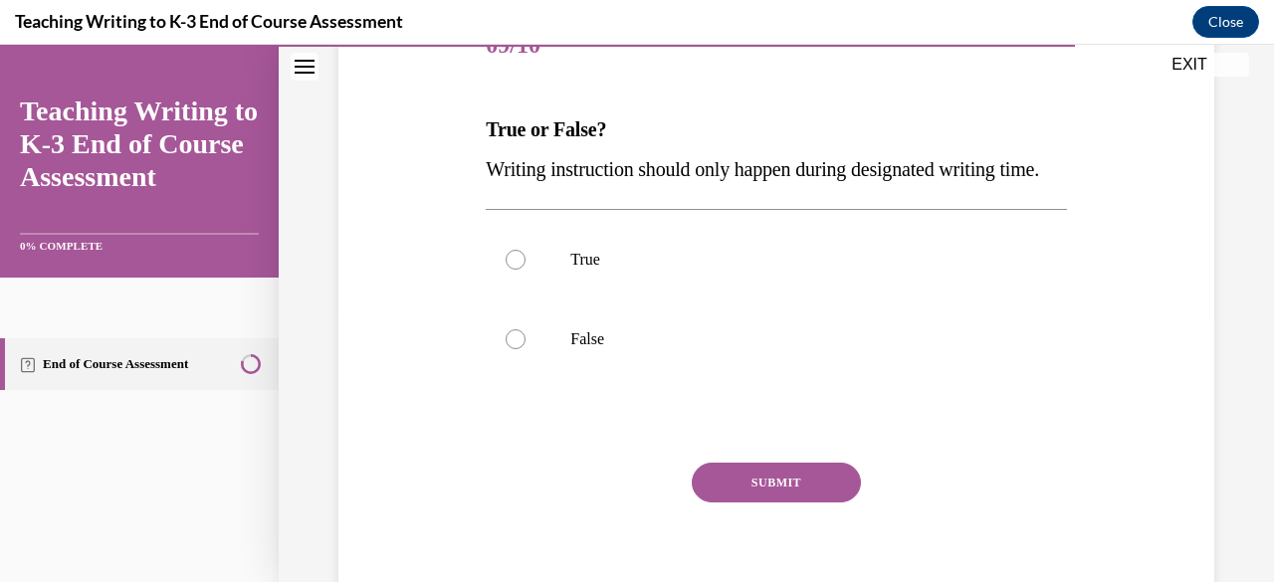
scroll to position [275, 0]
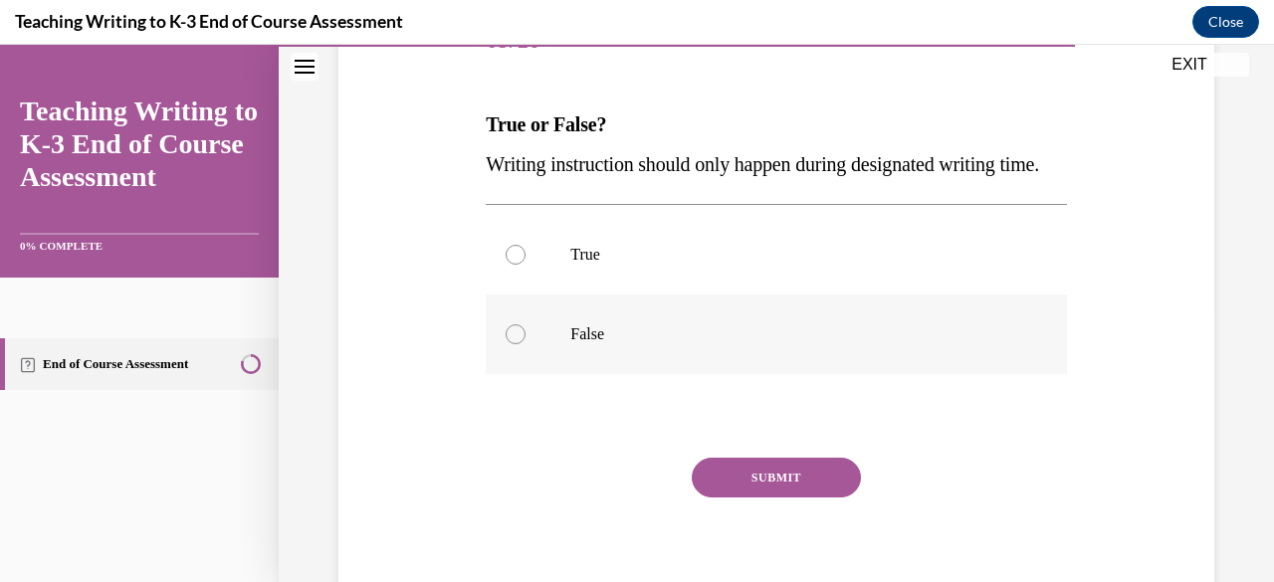
click at [516, 344] on div at bounding box center [516, 335] width 20 height 20
click at [516, 344] on input "False" at bounding box center [516, 335] width 20 height 20
radio input "true"
click at [728, 498] on button "SUBMIT" at bounding box center [776, 478] width 169 height 40
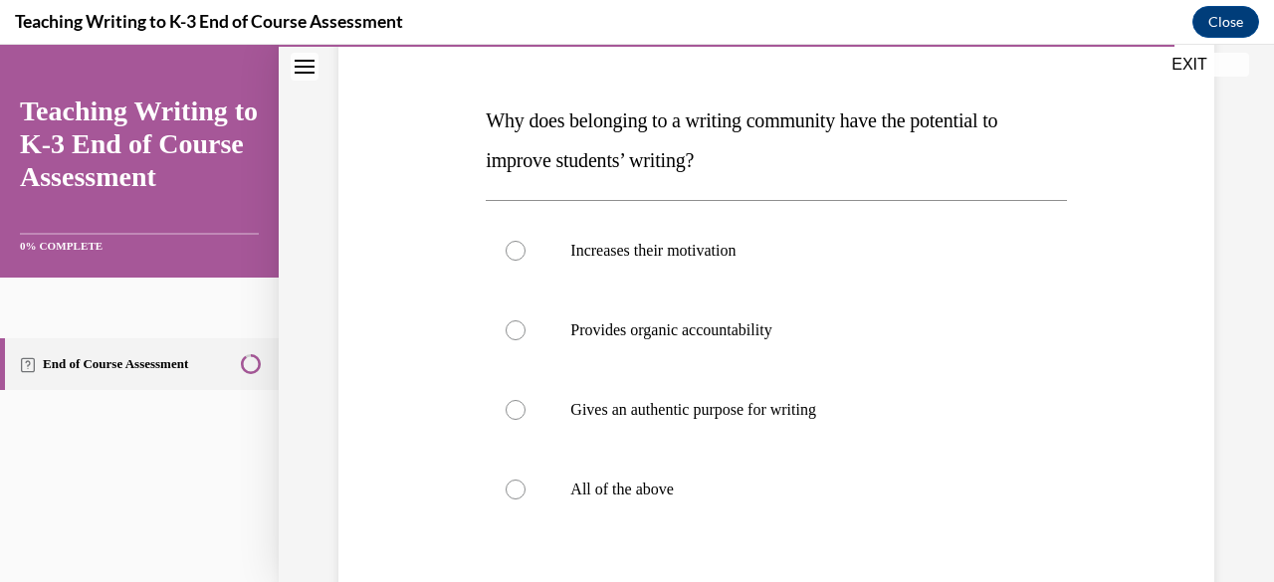
scroll to position [285, 0]
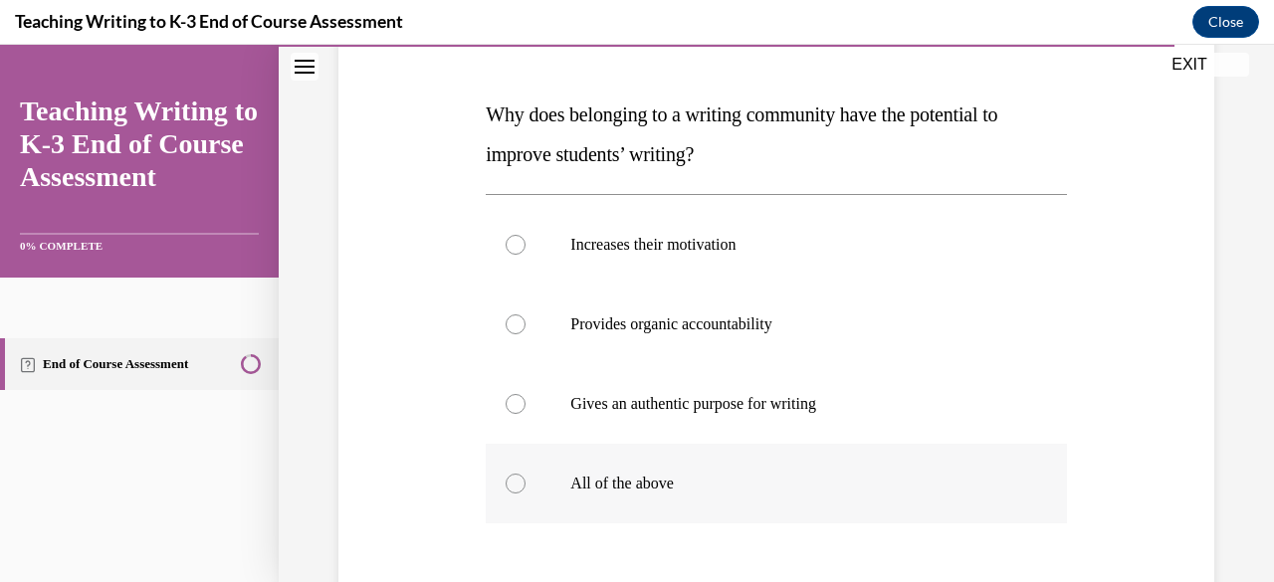
click at [520, 479] on div at bounding box center [516, 484] width 20 height 20
click at [520, 479] on input "All of the above" at bounding box center [516, 484] width 20 height 20
radio input "true"
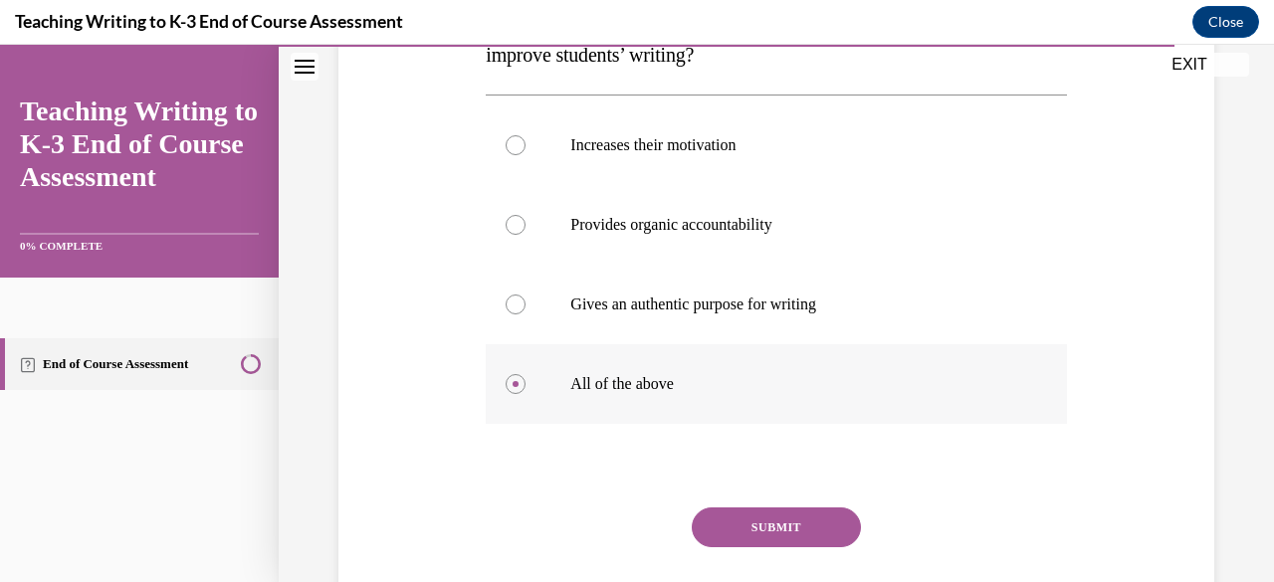
scroll to position [452, 0]
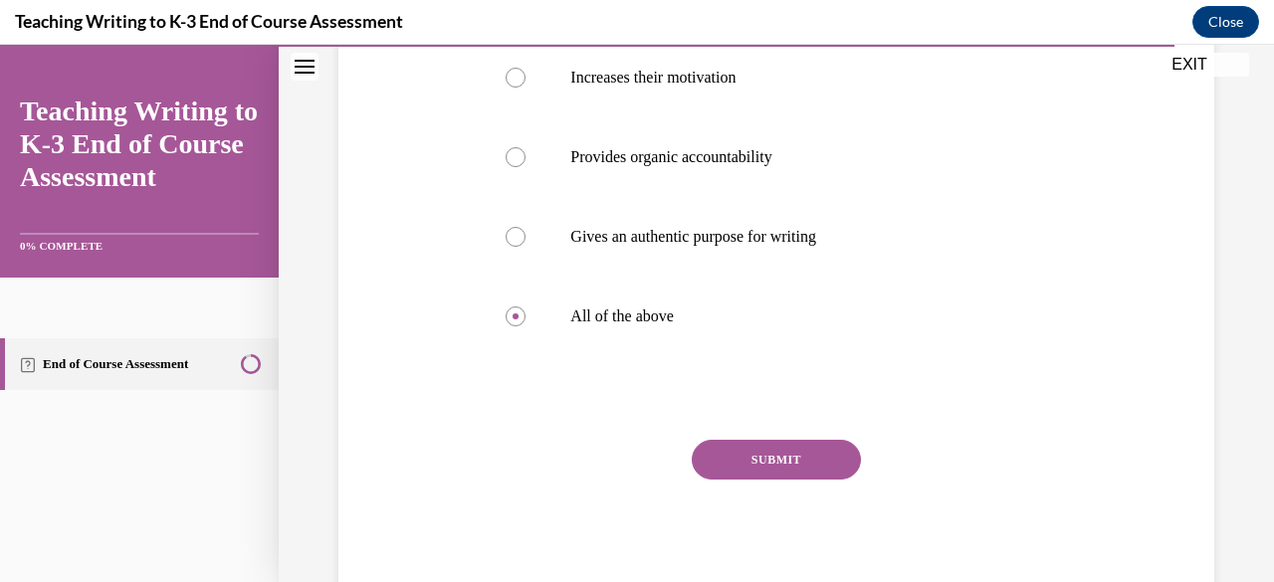
click at [800, 470] on button "SUBMIT" at bounding box center [776, 460] width 169 height 40
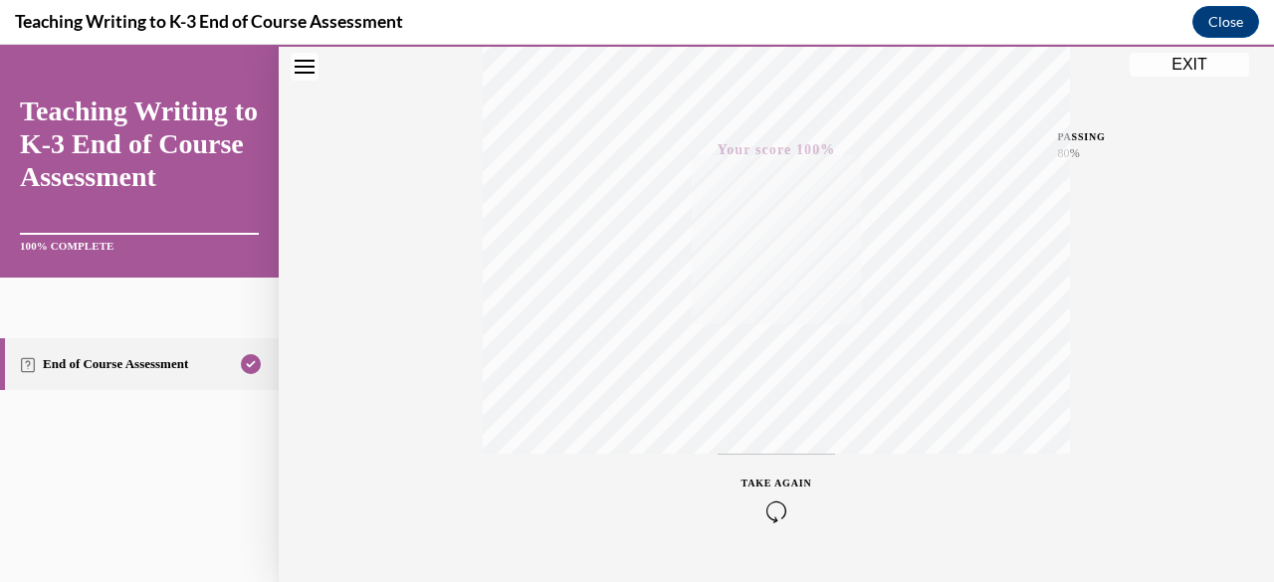
scroll to position [426, 0]
click at [1190, 69] on button "EXIT" at bounding box center [1189, 65] width 119 height 24
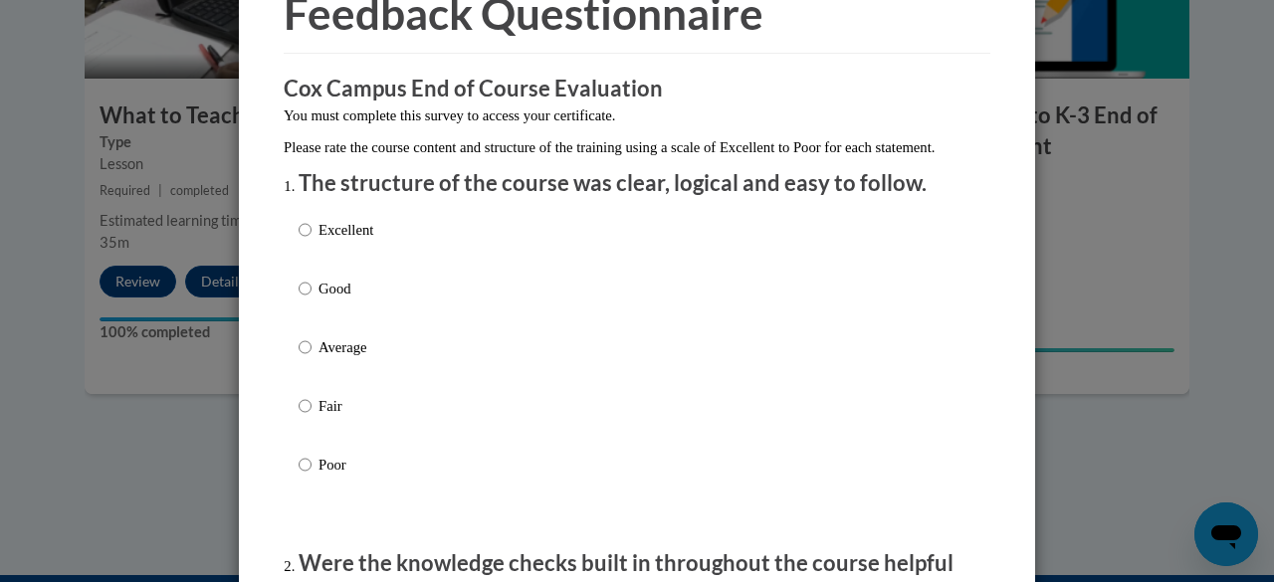
scroll to position [111, 0]
click at [349, 357] on p "Average" at bounding box center [346, 347] width 55 height 22
click at [312, 357] on input "Average" at bounding box center [305, 347] width 13 height 22
radio input "true"
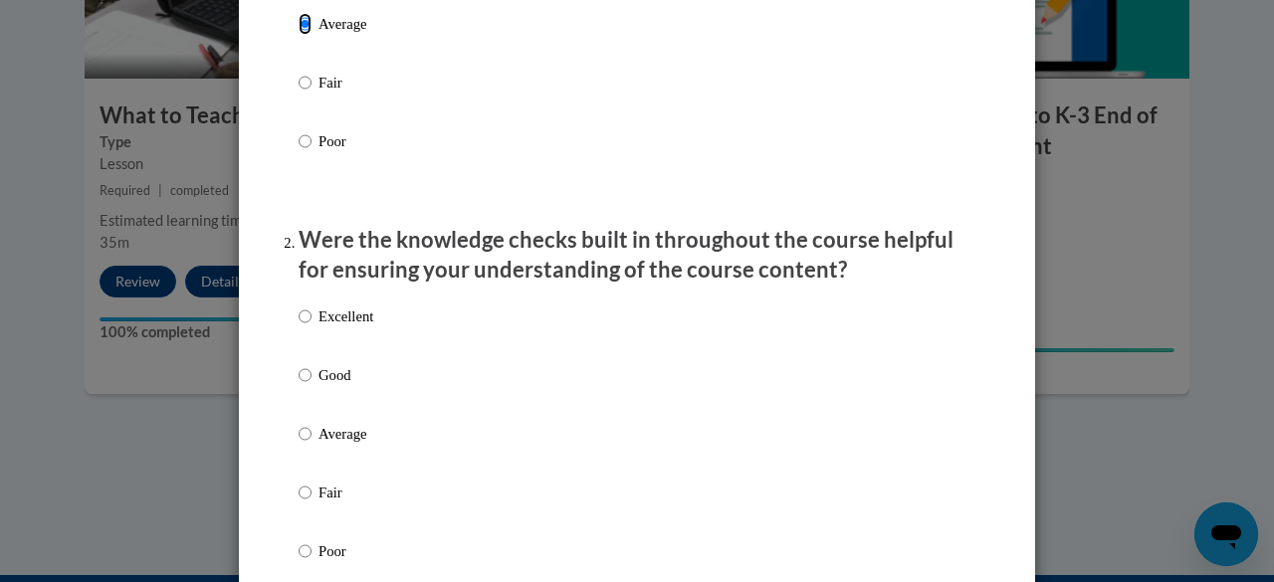
scroll to position [524, 0]
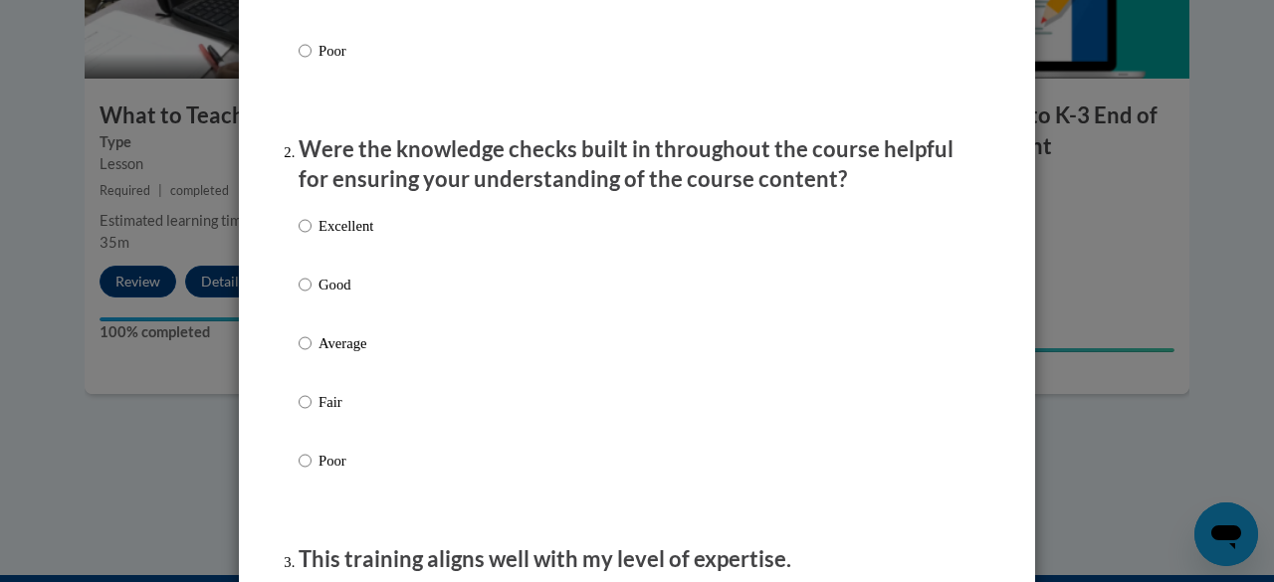
click at [351, 354] on p "Average" at bounding box center [346, 344] width 55 height 22
click at [312, 354] on input "Average" at bounding box center [305, 344] width 13 height 22
radio input "true"
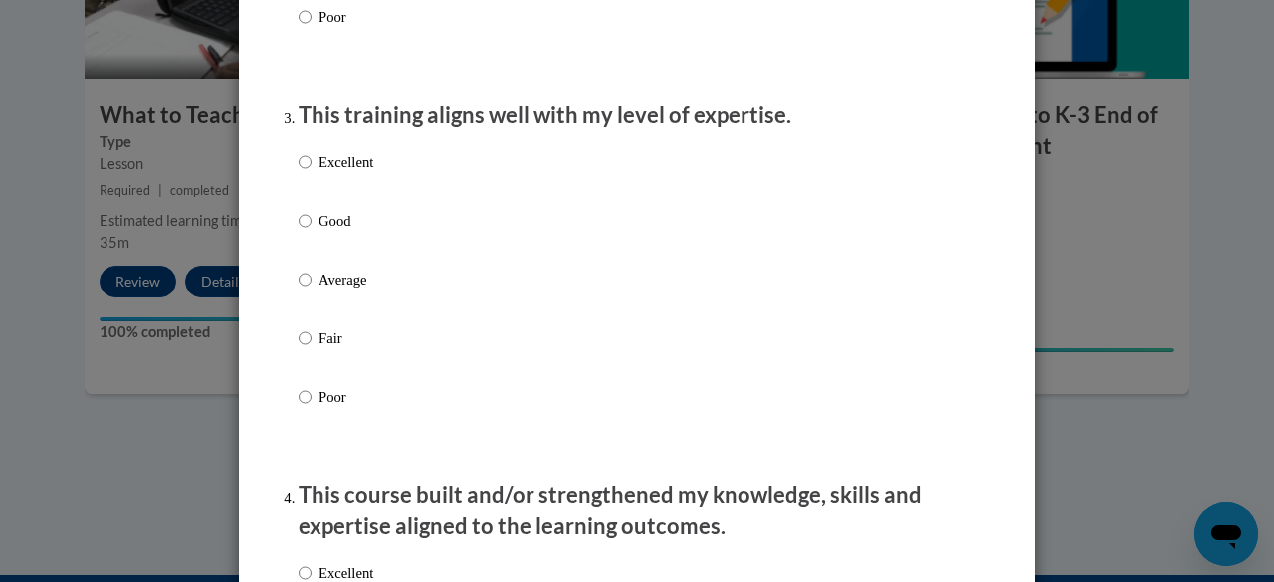
scroll to position [974, 0]
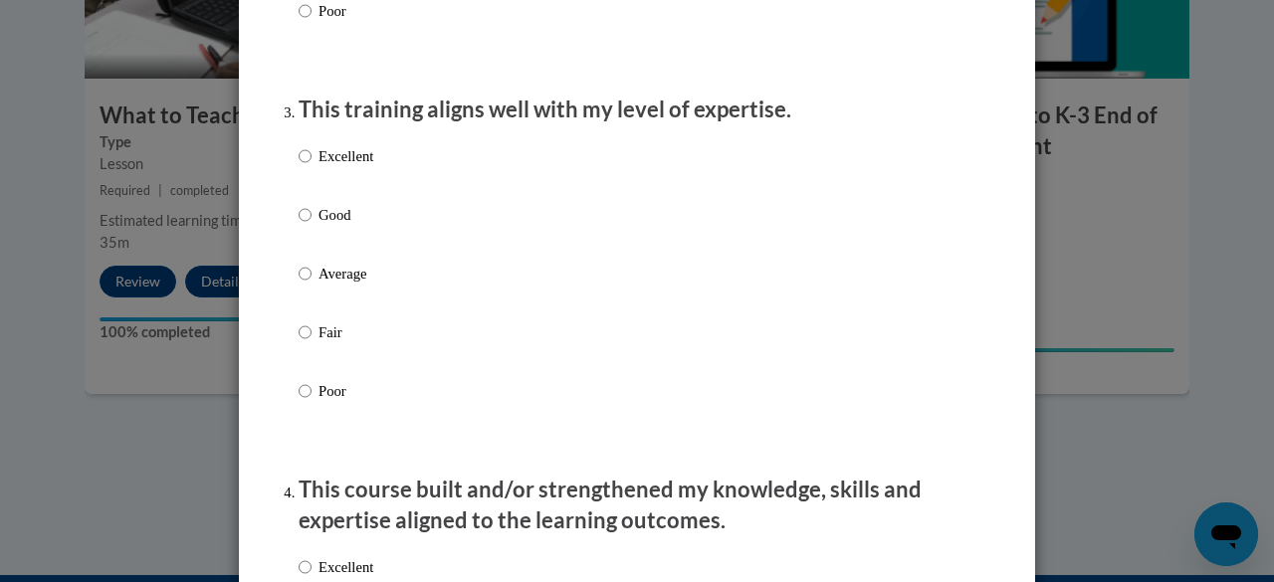
click at [346, 285] on p "Average" at bounding box center [346, 274] width 55 height 22
click at [312, 285] on input "Average" at bounding box center [305, 274] width 13 height 22
radio input "true"
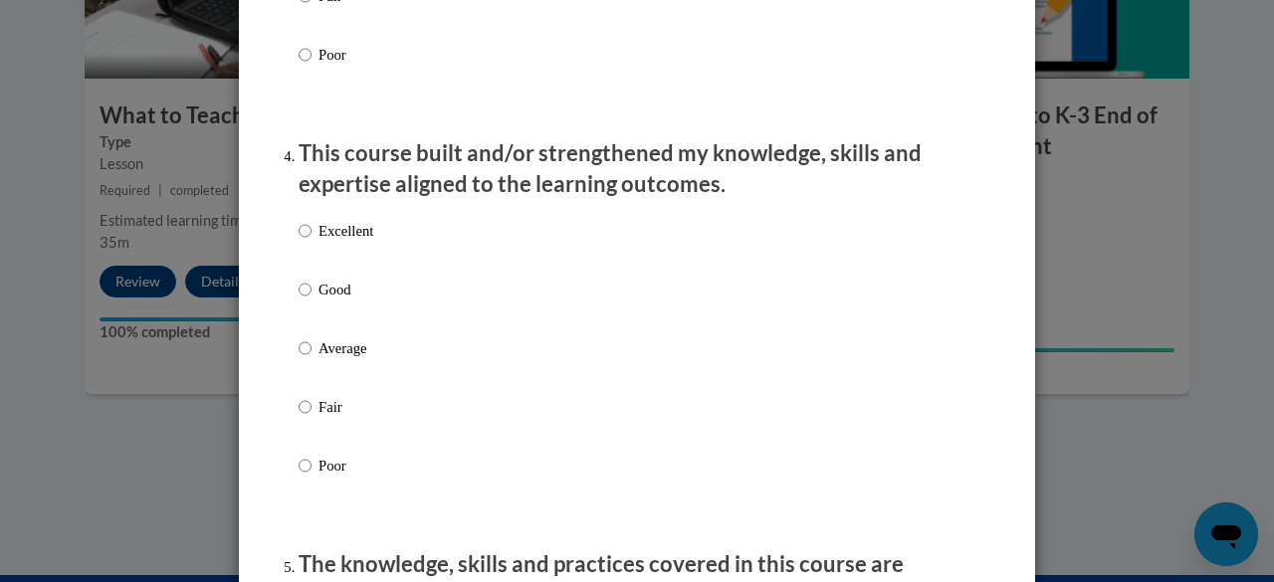
scroll to position [1314, 0]
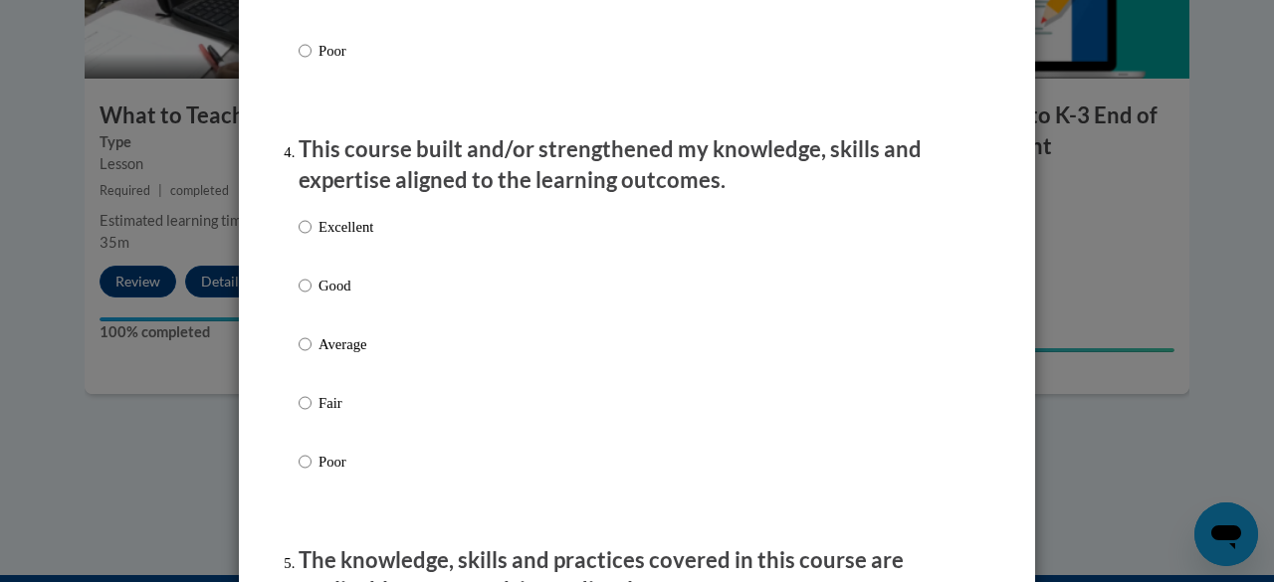
click at [351, 355] on p "Average" at bounding box center [346, 345] width 55 height 22
click at [312, 355] on input "Average" at bounding box center [305, 345] width 13 height 22
radio input "true"
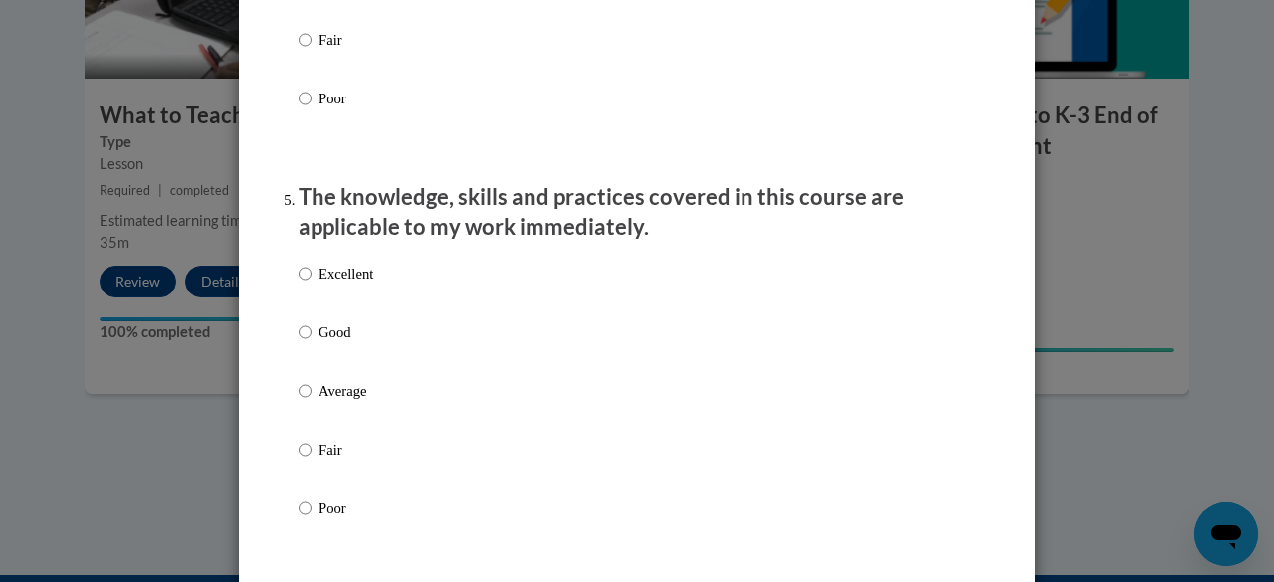
scroll to position [1744, 0]
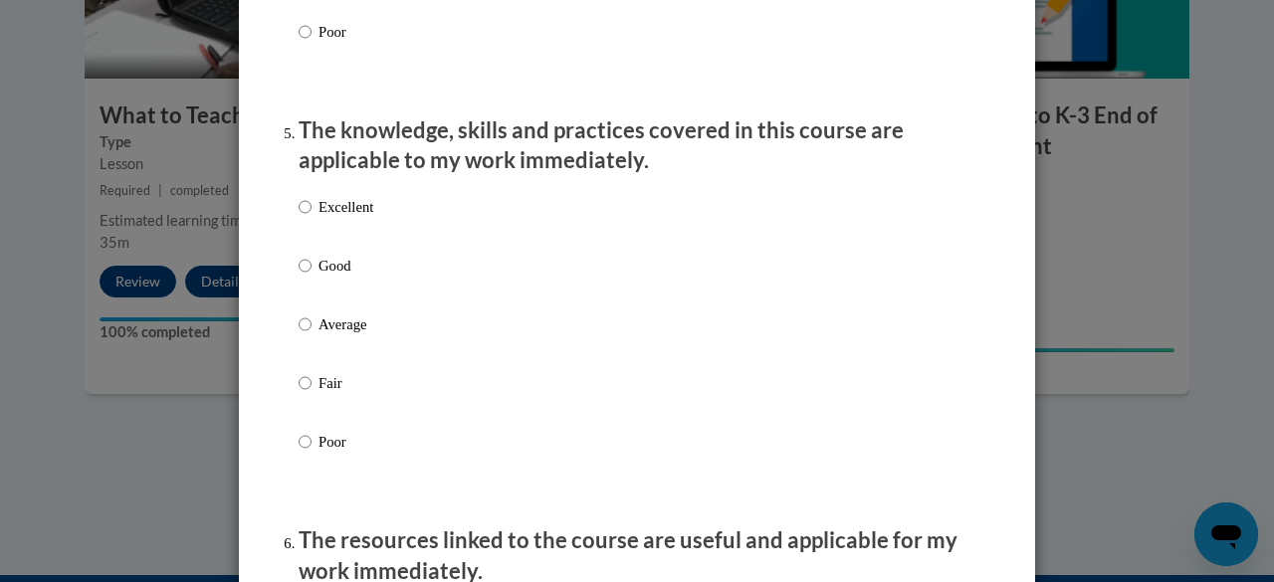
click at [356, 336] on p "Average" at bounding box center [346, 325] width 55 height 22
click at [312, 336] on input "Average" at bounding box center [305, 325] width 13 height 22
radio input "true"
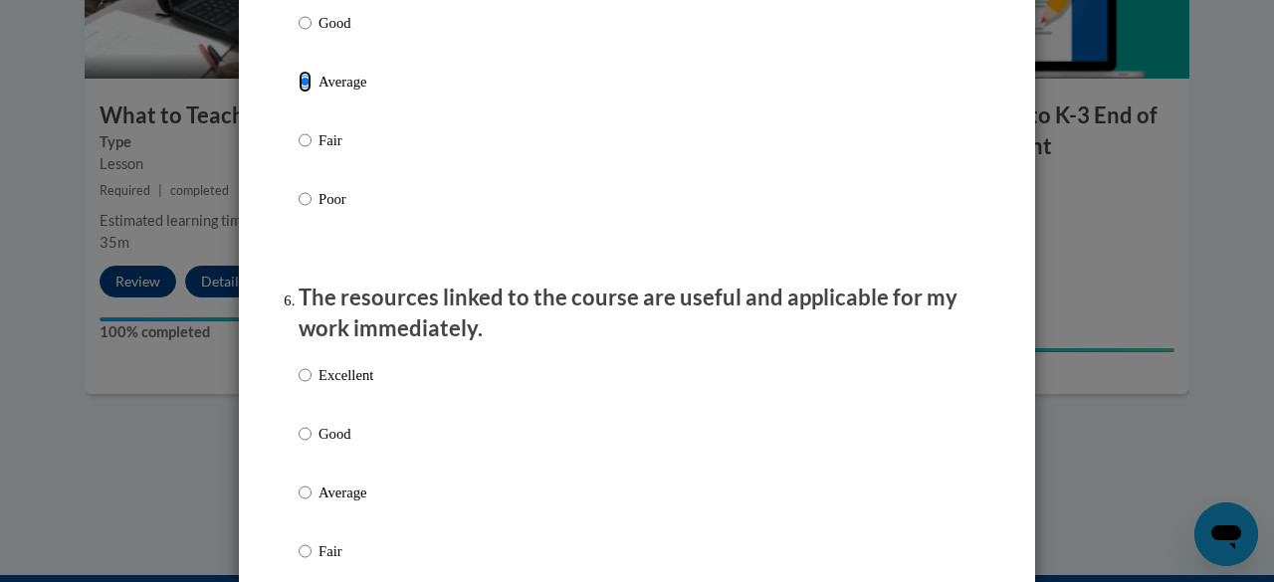
scroll to position [1991, 0]
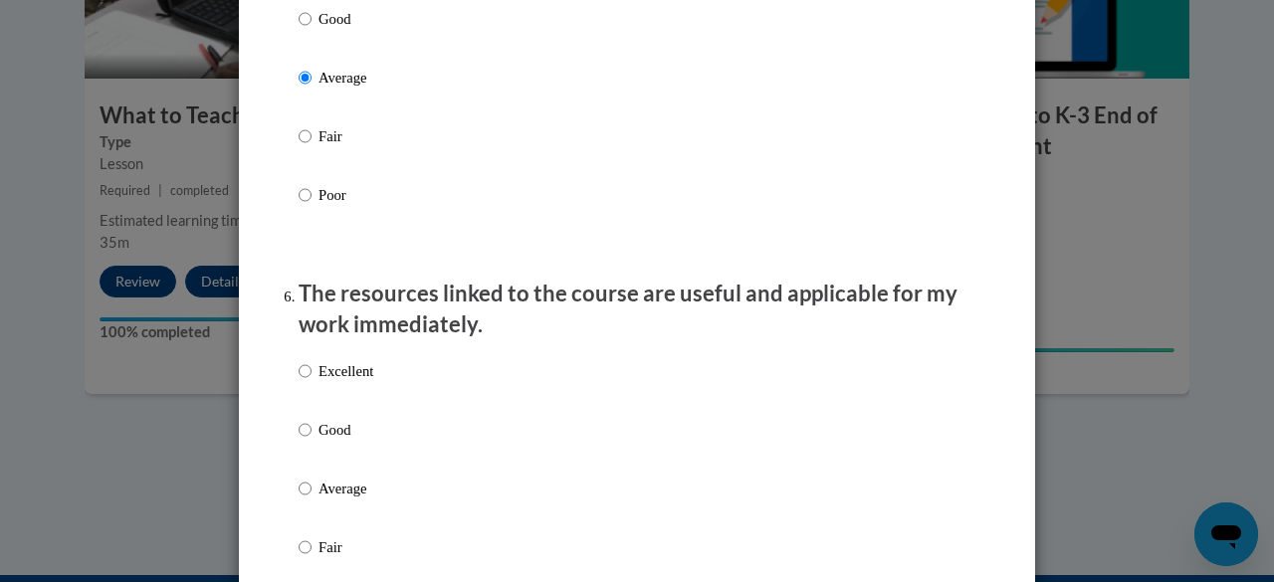
click at [363, 500] on p "Average" at bounding box center [346, 489] width 55 height 22
click at [312, 500] on input "Average" at bounding box center [305, 489] width 13 height 22
radio input "true"
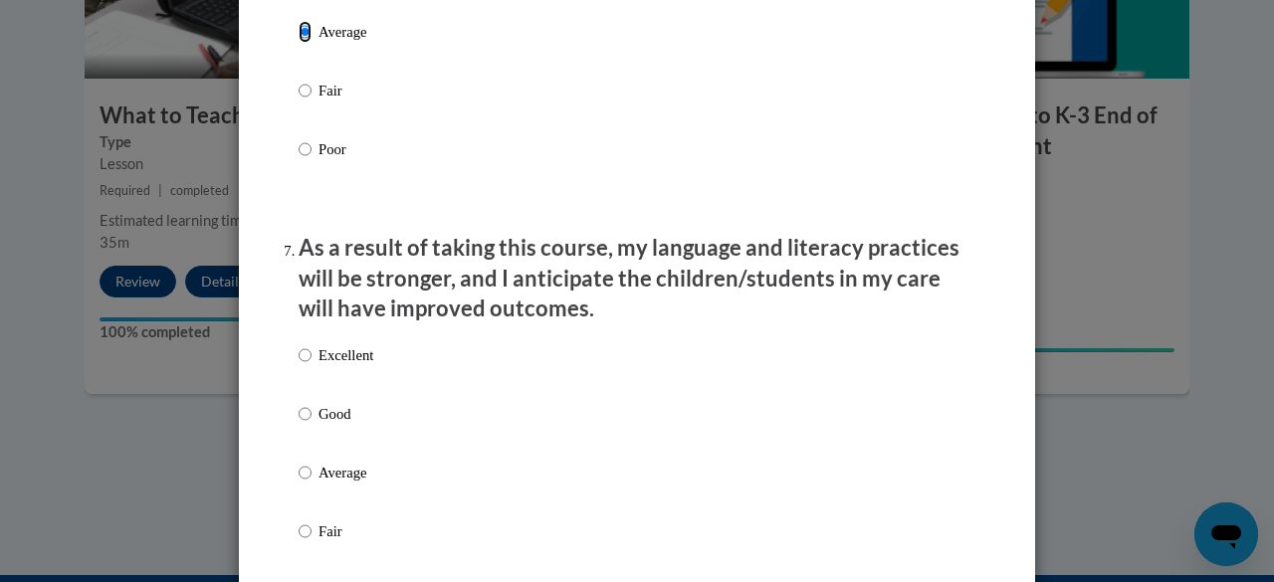
scroll to position [2521, 0]
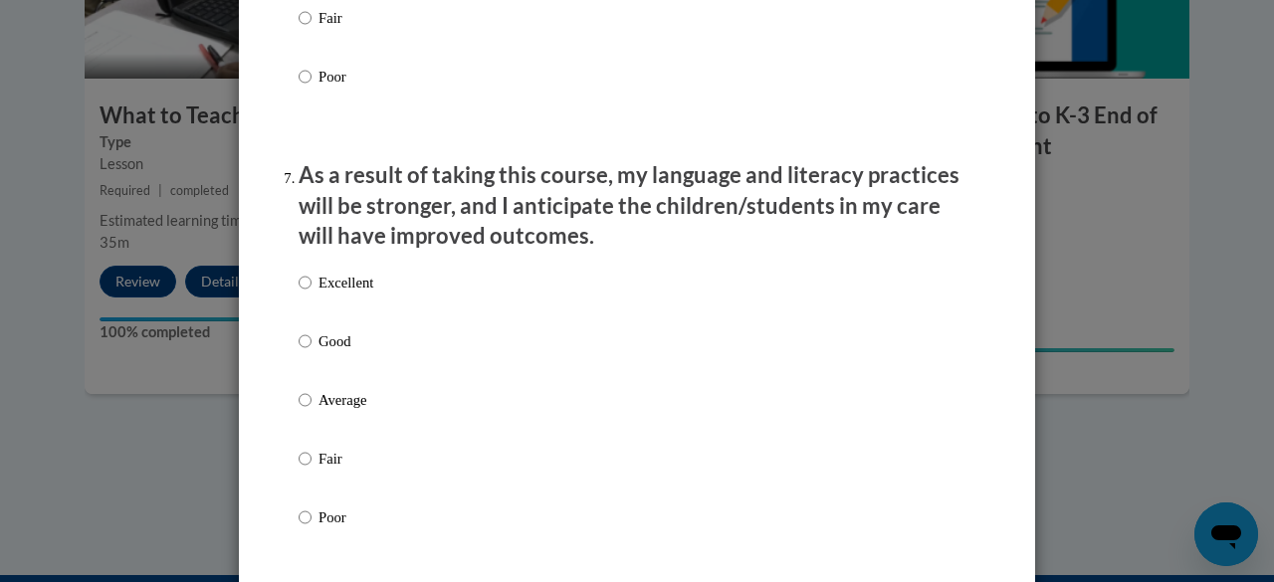
click at [362, 411] on p "Average" at bounding box center [346, 400] width 55 height 22
click at [312, 411] on input "Average" at bounding box center [305, 400] width 13 height 22
radio input "true"
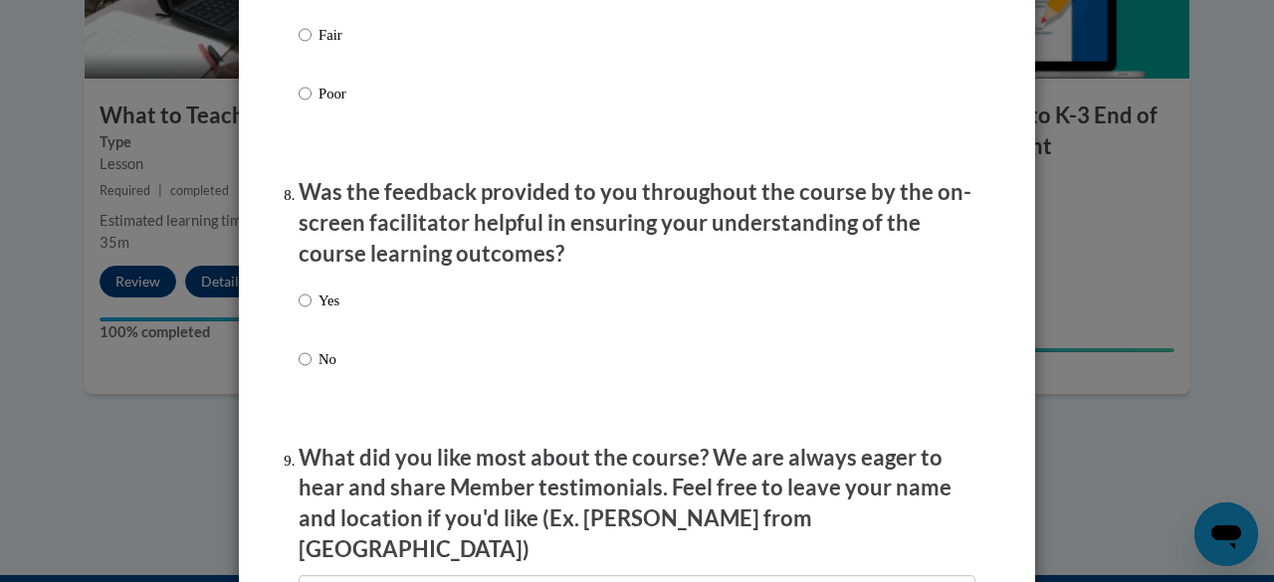
scroll to position [2951, 0]
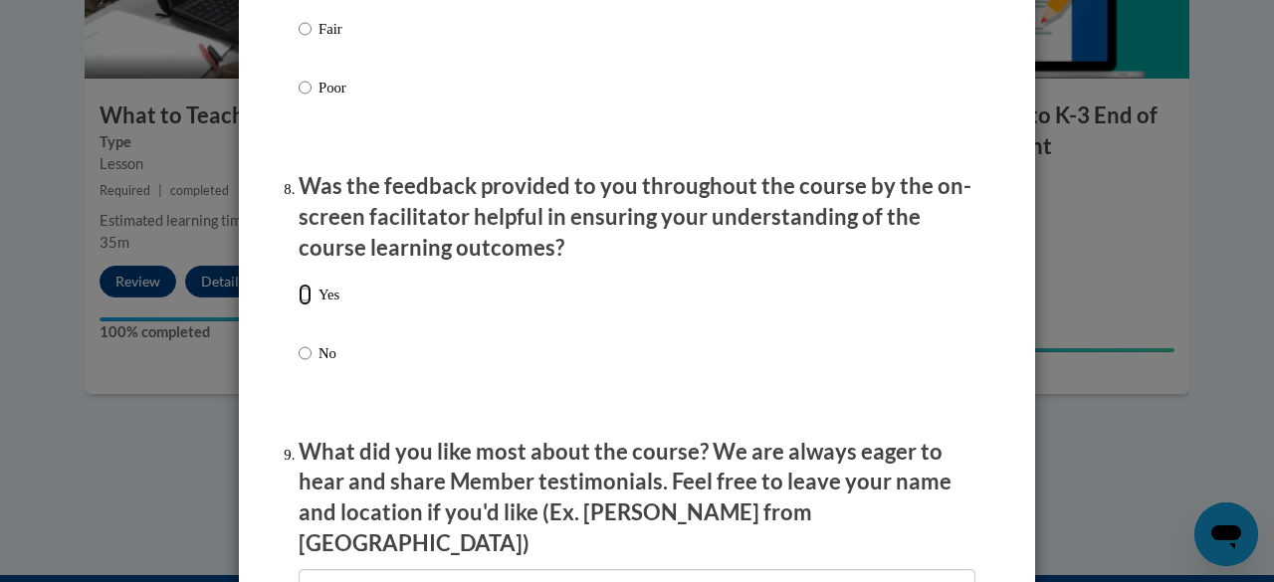
click at [303, 306] on input "Yes" at bounding box center [305, 295] width 13 height 22
radio input "true"
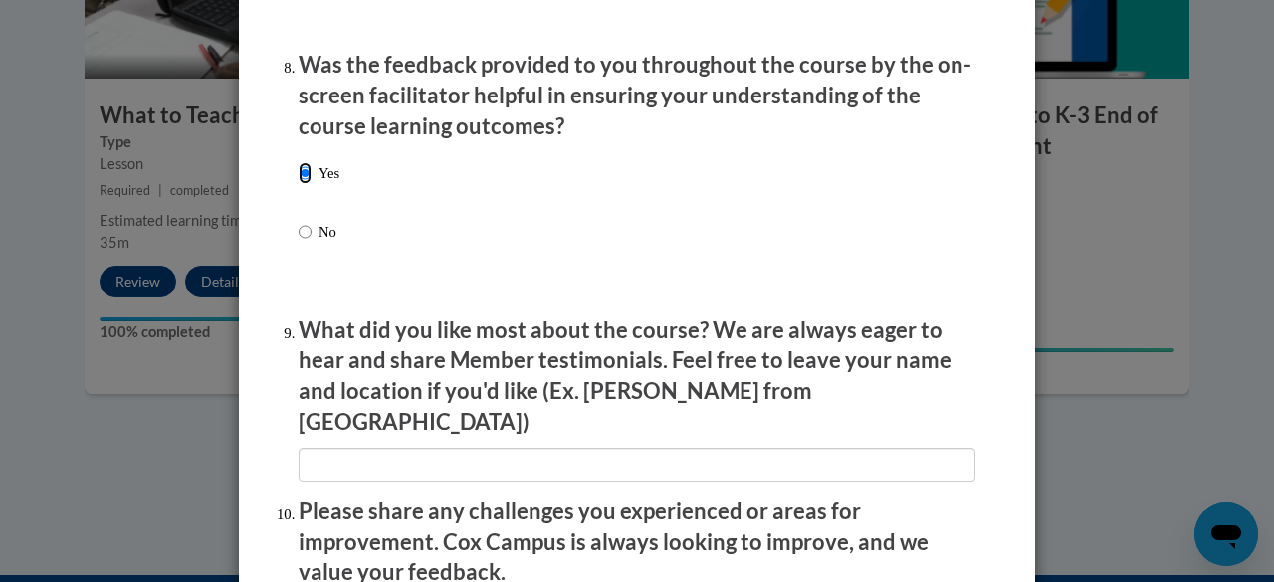
scroll to position [3142, 0]
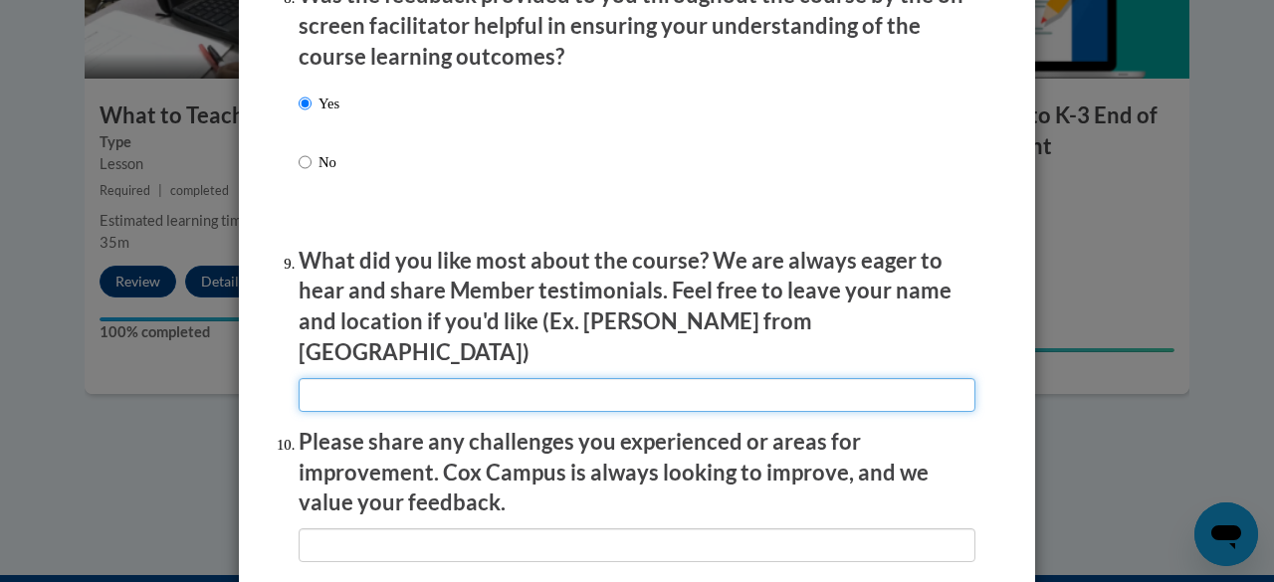
click at [494, 386] on input "textbox" at bounding box center [637, 395] width 677 height 34
type input "There were many great ideas throughout this course."
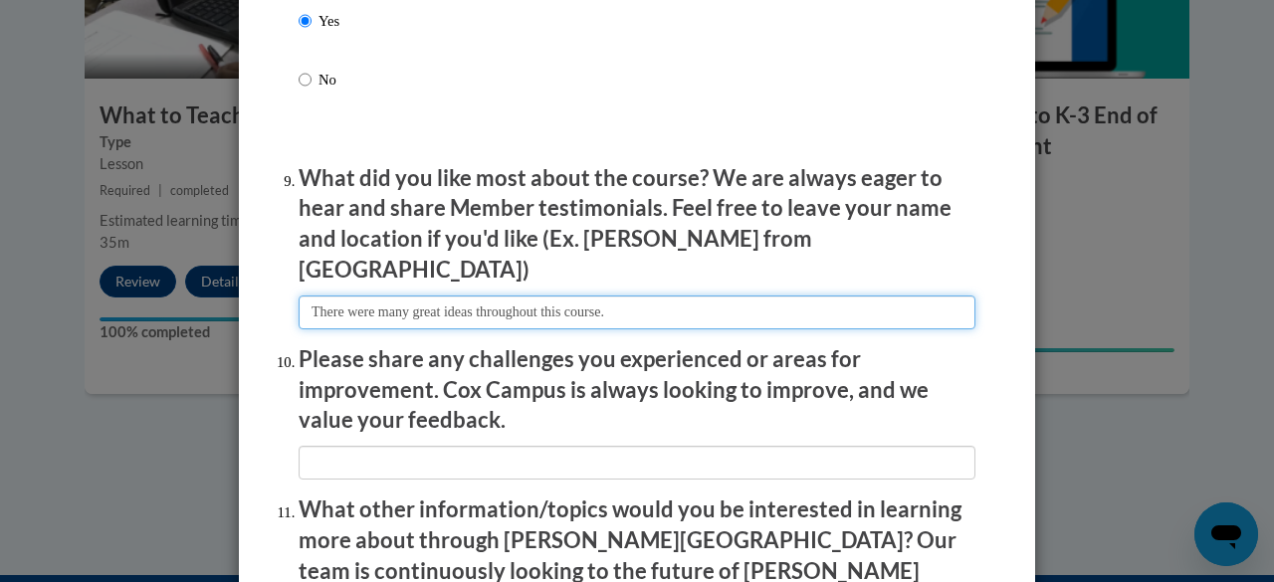
scroll to position [3253, 0]
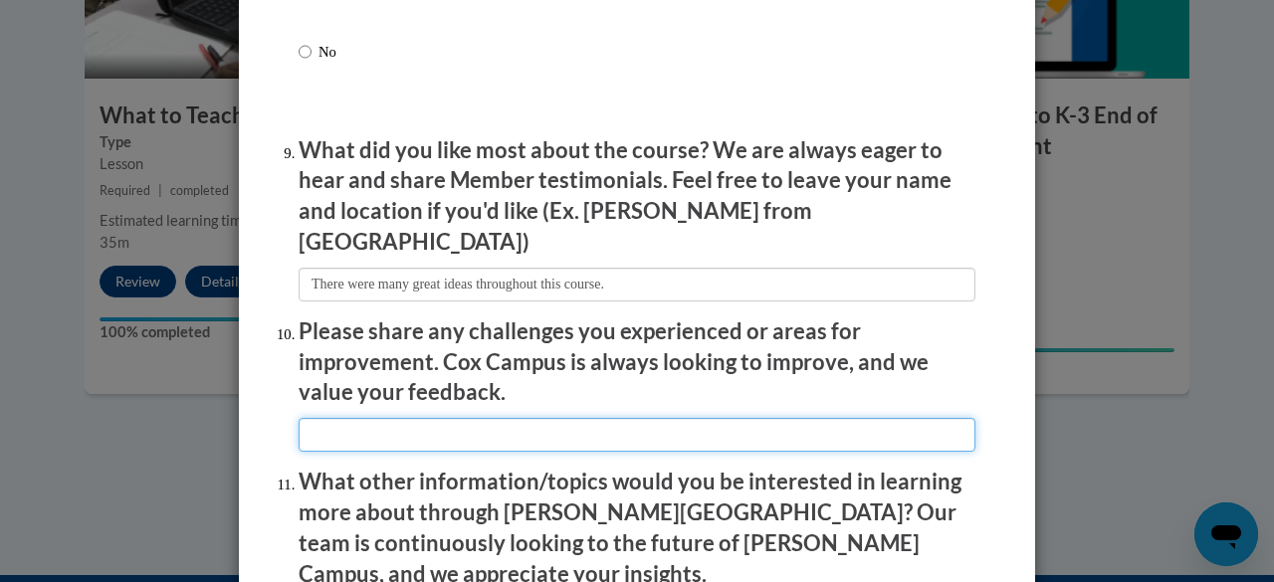
click at [486, 426] on input "textbox" at bounding box center [637, 435] width 677 height 34
type input "There were no improvement needed."
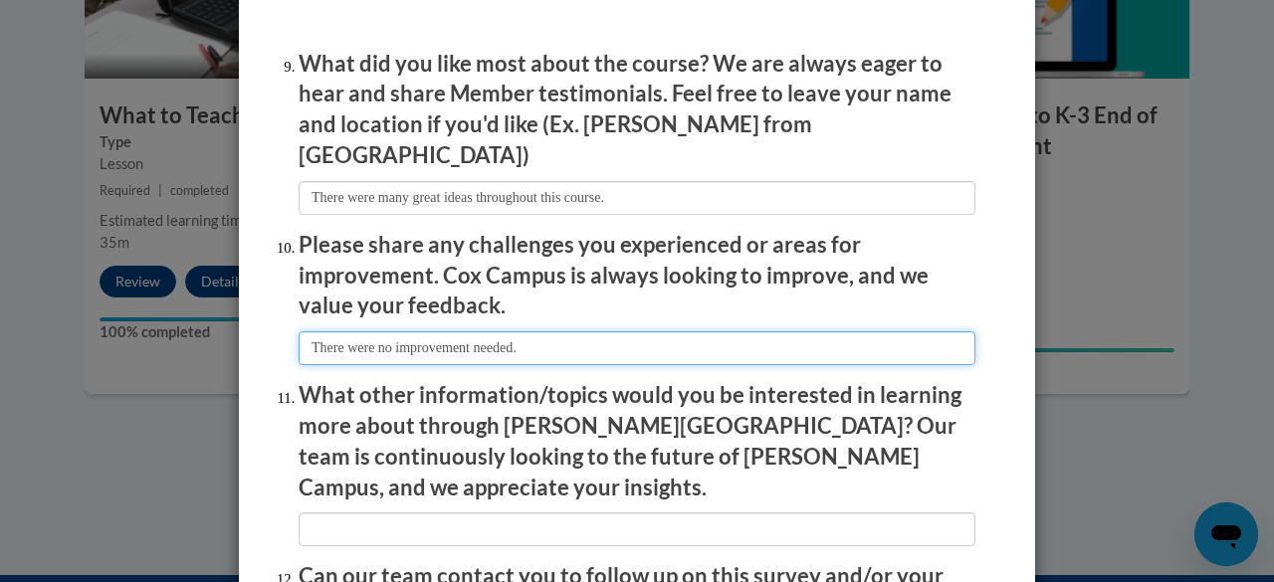
scroll to position [3411, 0]
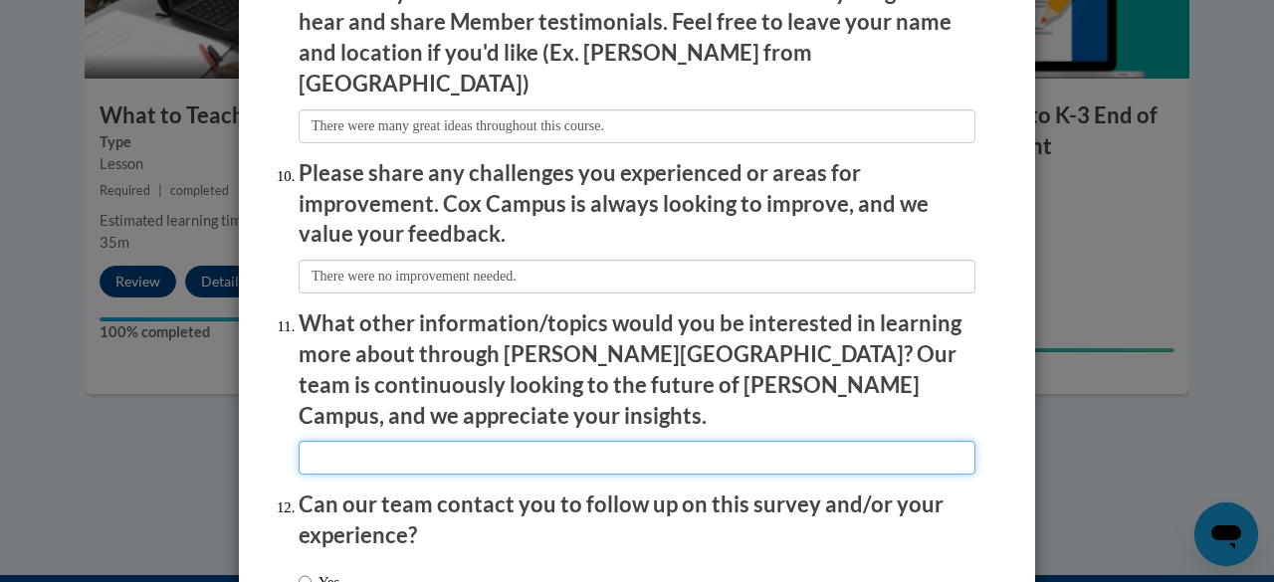
click at [490, 441] on input "textbox" at bounding box center [637, 458] width 677 height 34
type input "Nothing at this time."
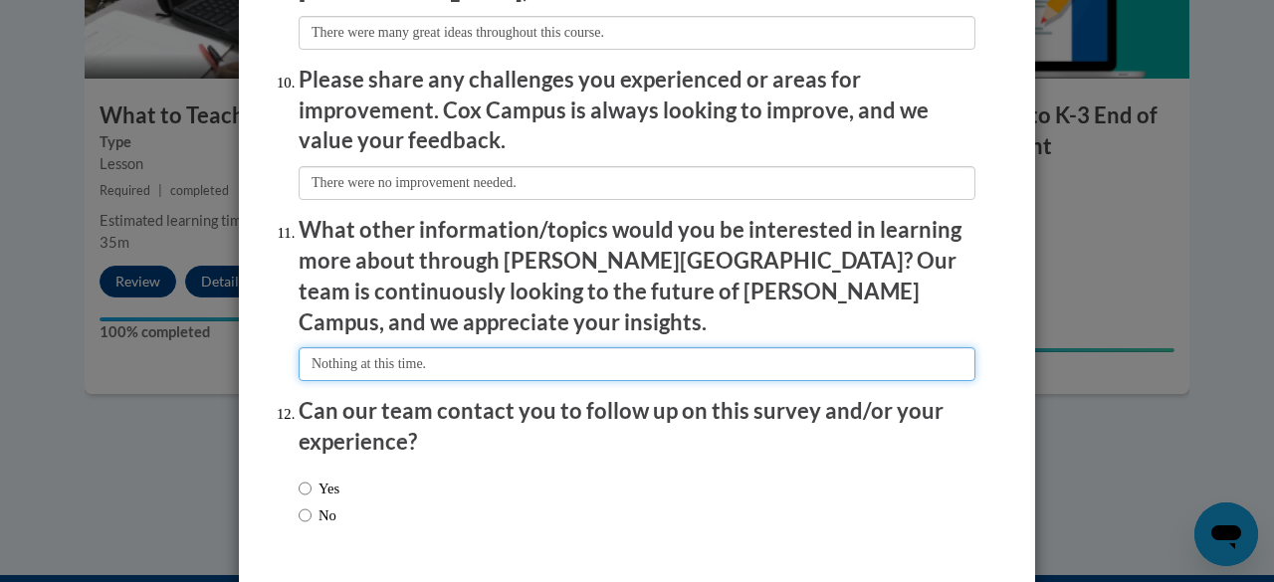
scroll to position [3536, 0]
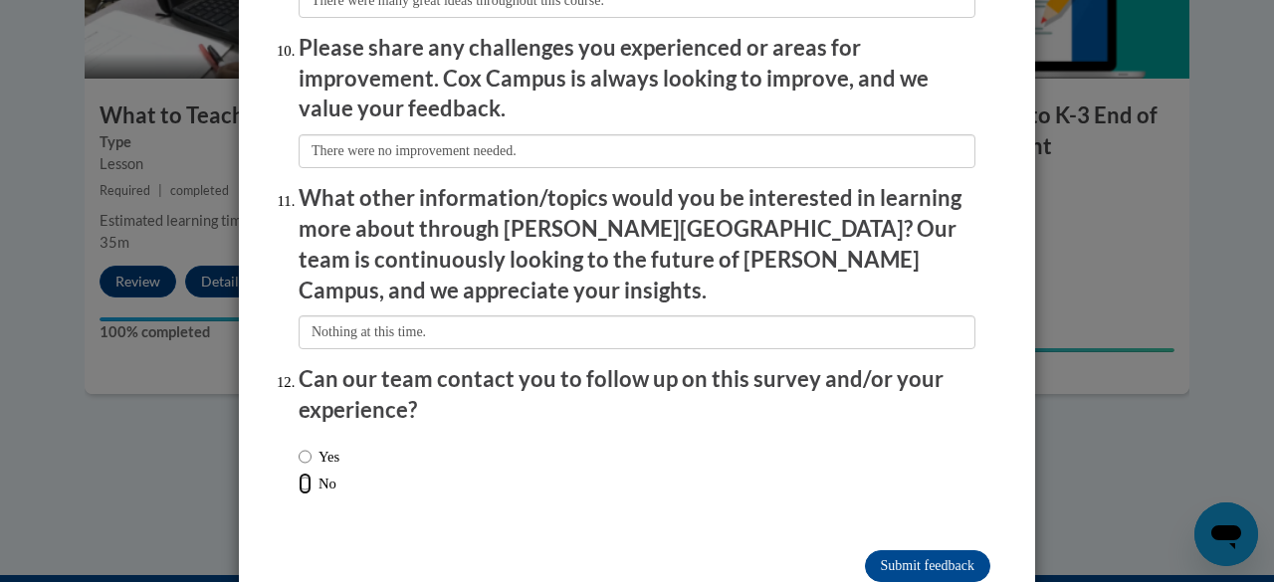
click at [301, 473] on input "No" at bounding box center [305, 484] width 13 height 22
radio input "true"
click at [932, 551] on input "Submit feedback" at bounding box center [927, 567] width 125 height 32
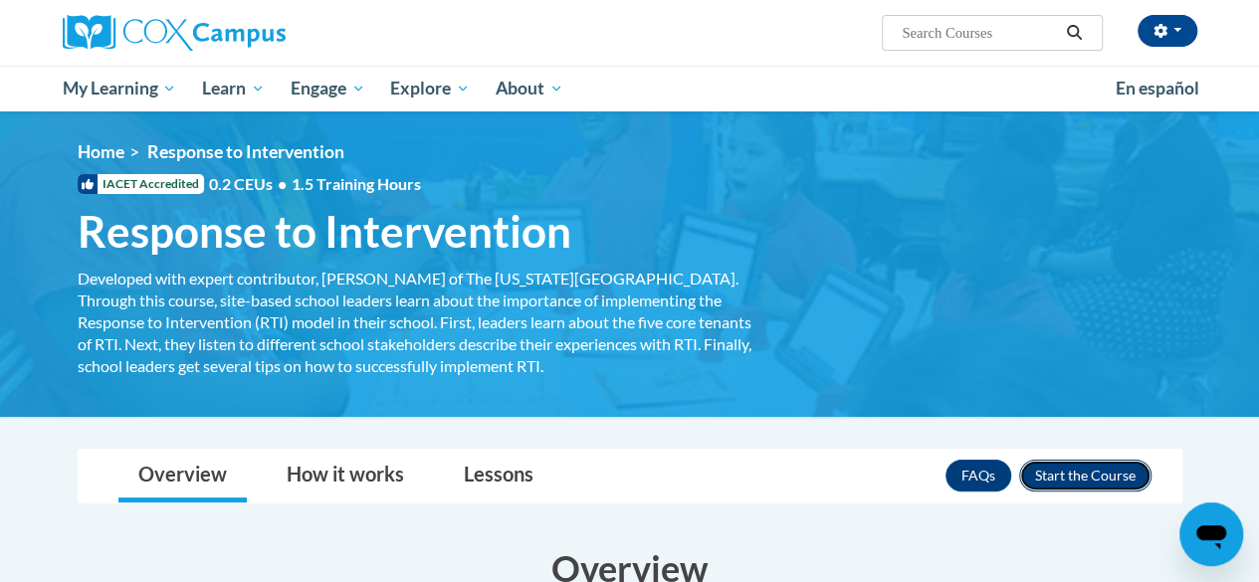
click at [1073, 469] on button "Enroll" at bounding box center [1085, 476] width 132 height 32
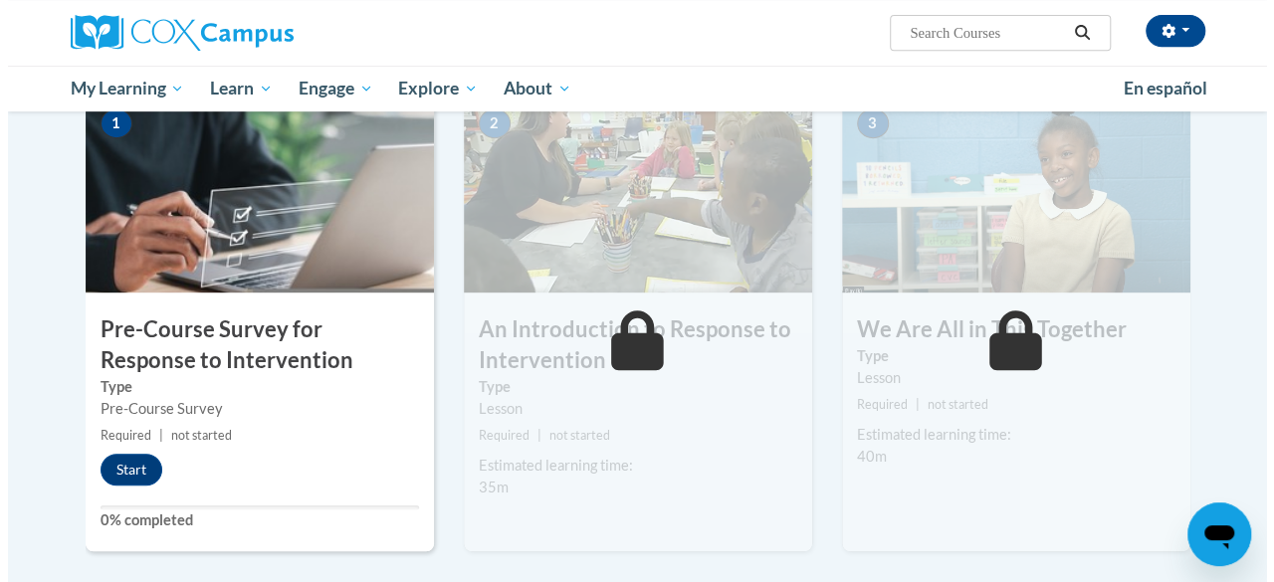
scroll to position [427, 0]
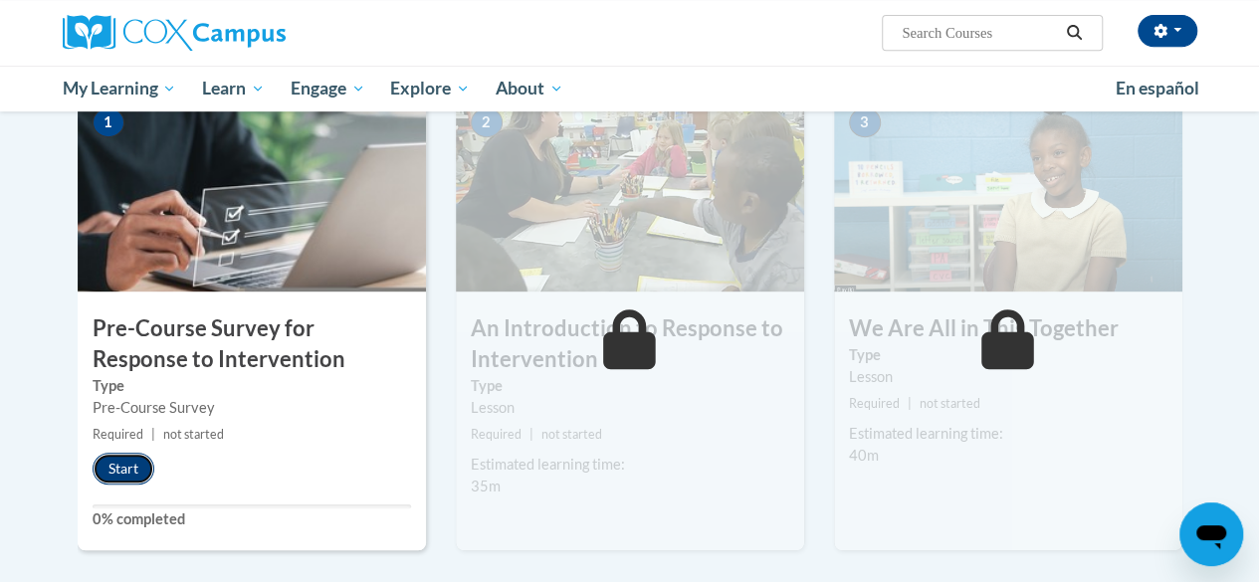
click at [130, 467] on button "Start" at bounding box center [124, 469] width 62 height 32
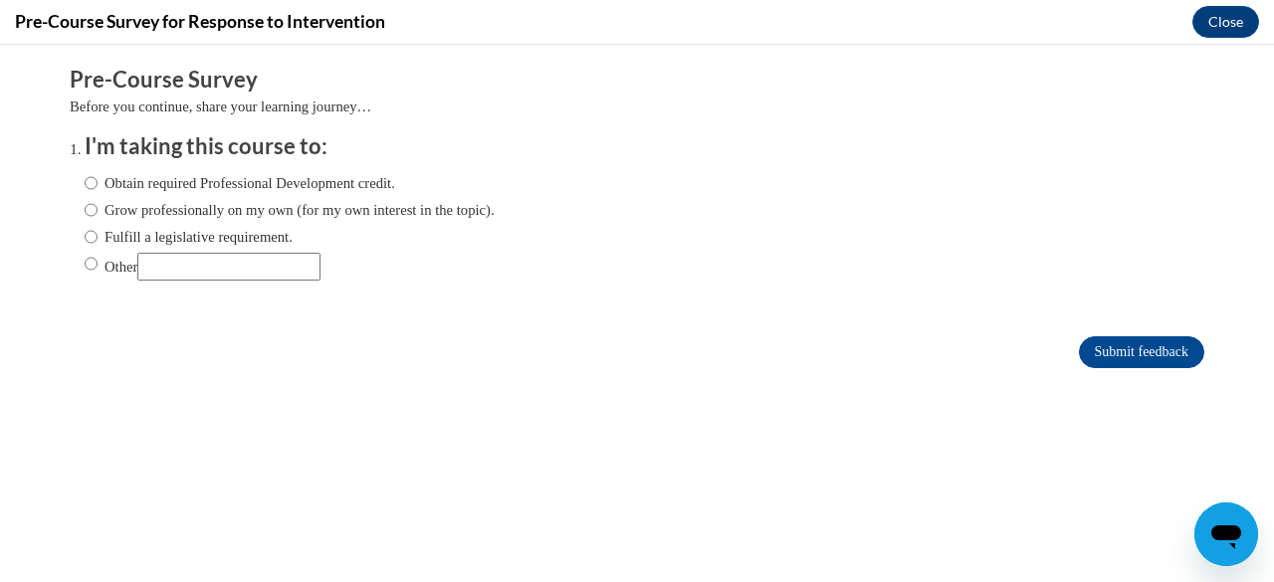
scroll to position [0, 0]
click at [70, 262] on ol "I'm taking this course to: Obtain required Professional Development credit. Gro…" at bounding box center [652, 221] width 1165 height 180
click at [96, 263] on label "Other" at bounding box center [203, 267] width 236 height 28
click at [96, 263] on input "Other" at bounding box center [91, 264] width 13 height 22
radio input "true"
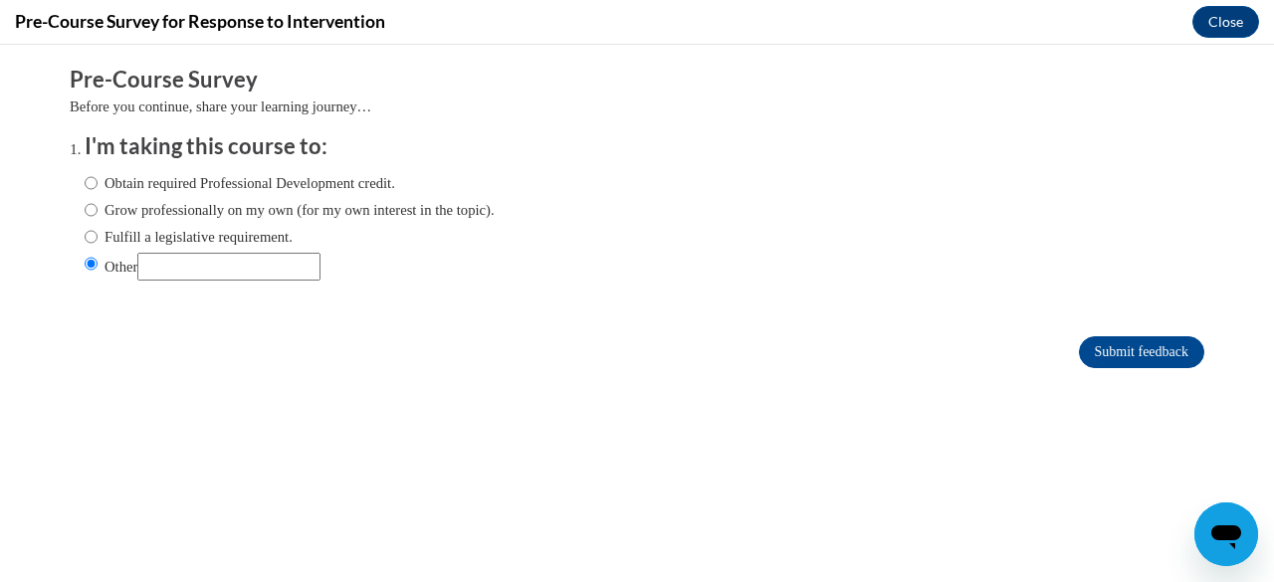
click at [175, 264] on input "Other" at bounding box center [228, 267] width 183 height 28
type input "GaTAPP"
click at [1079, 345] on input "Submit feedback" at bounding box center [1141, 353] width 125 height 32
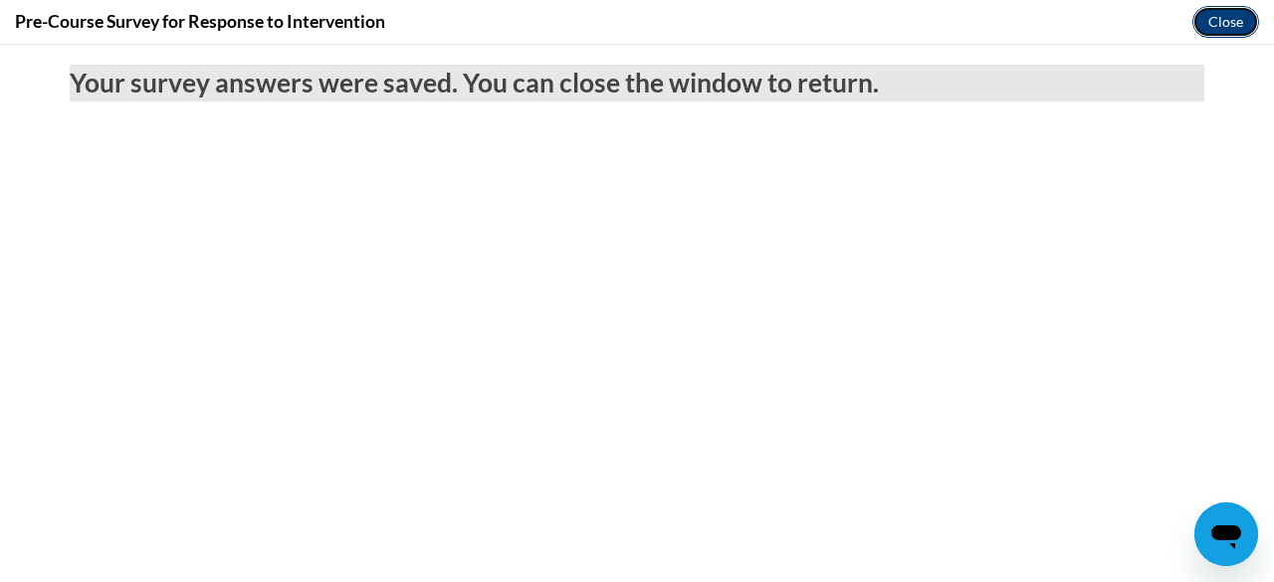
click at [1234, 21] on button "Close" at bounding box center [1226, 22] width 67 height 32
